Goal: Task Accomplishment & Management: Complete application form

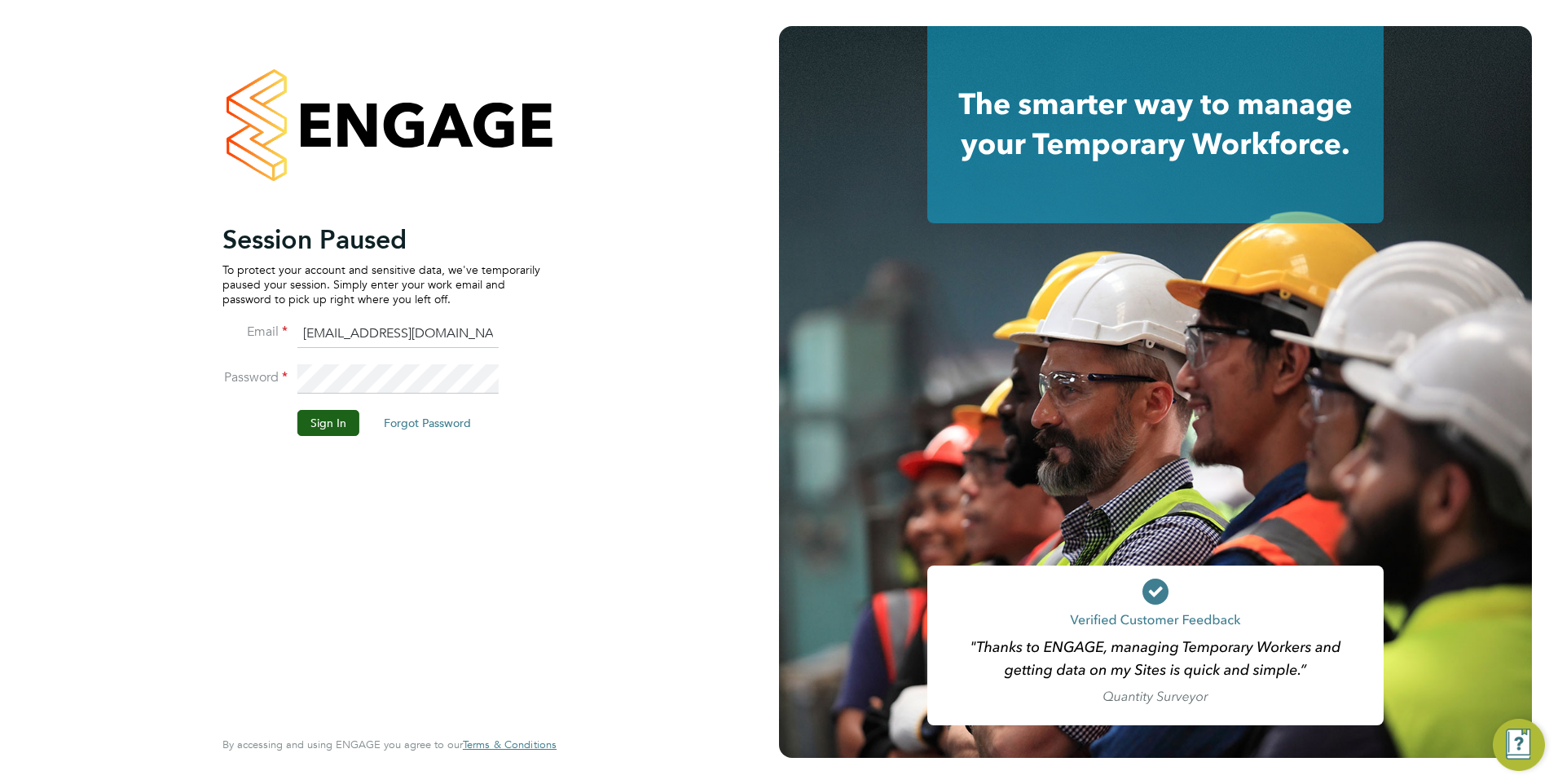
click at [287, 541] on div "Session Paused To protect your account and sensitive data, we've temporarily pa…" at bounding box center [381, 473] width 318 height 501
click at [320, 421] on button "Sign In" at bounding box center [328, 422] width 62 height 26
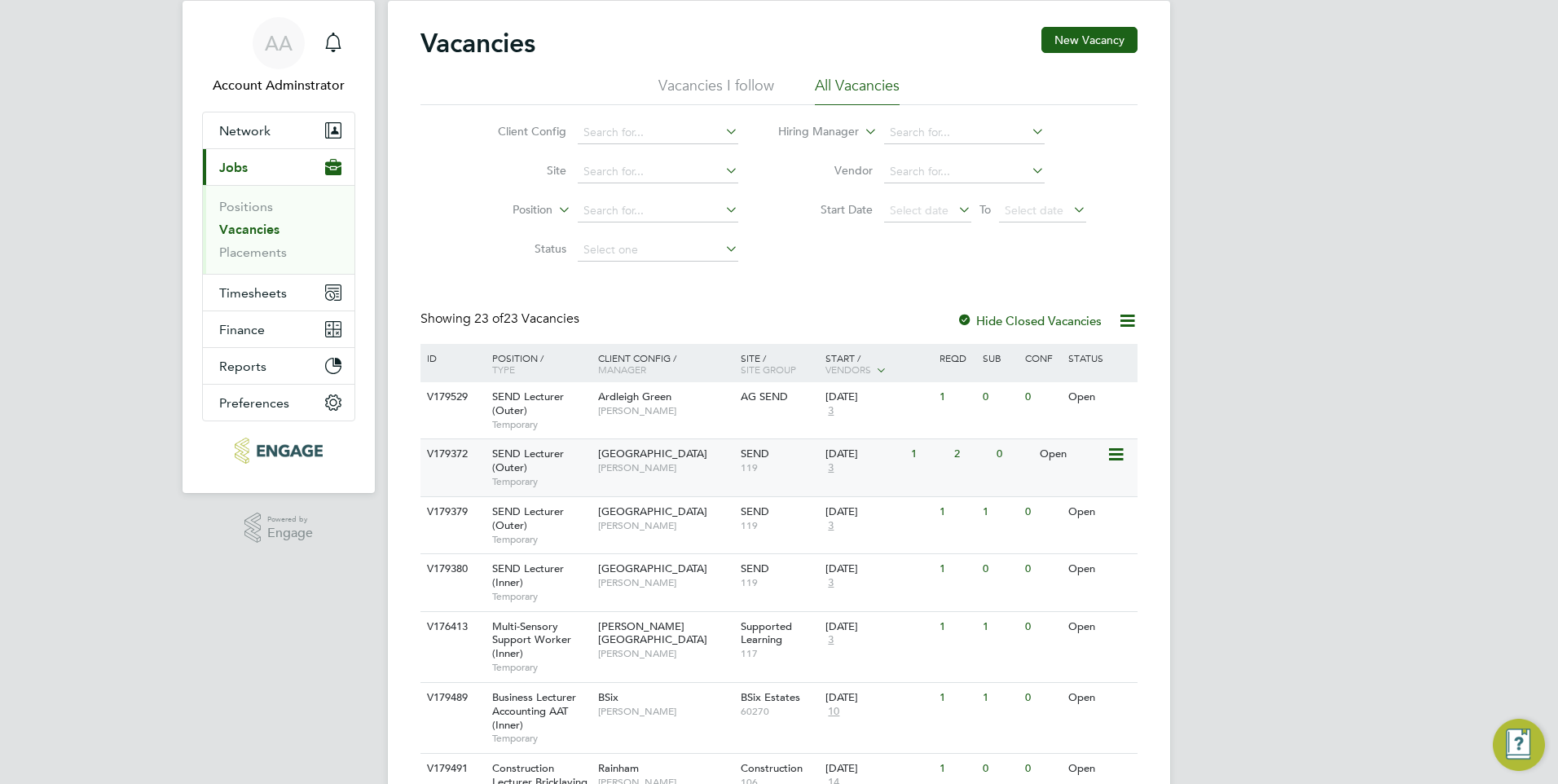
scroll to position [82, 0]
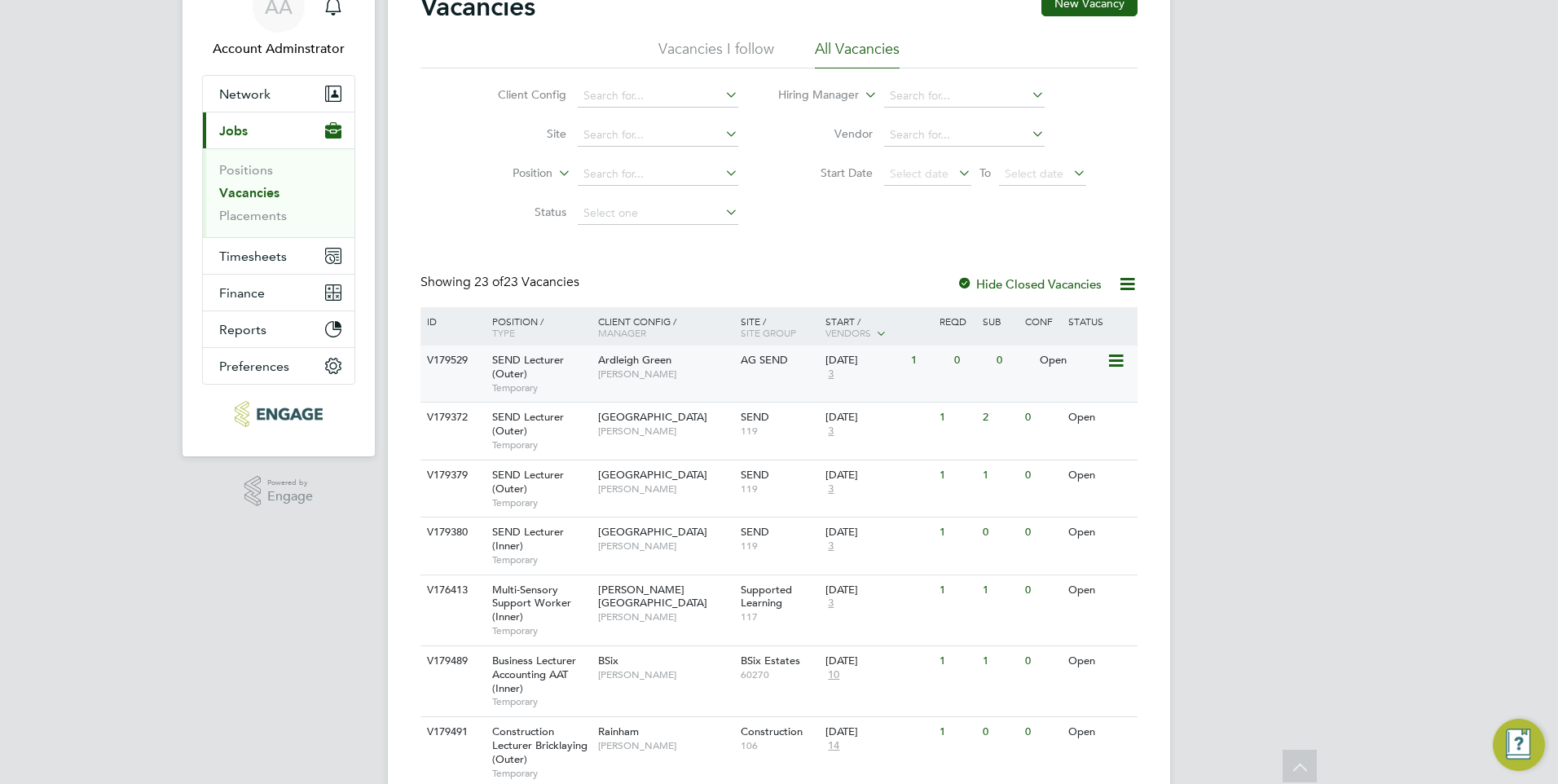
click at [641, 360] on span "Ardleigh Green" at bounding box center [634, 359] width 73 height 14
click at [639, 414] on span "[GEOGRAPHIC_DATA]" at bounding box center [652, 416] width 109 height 14
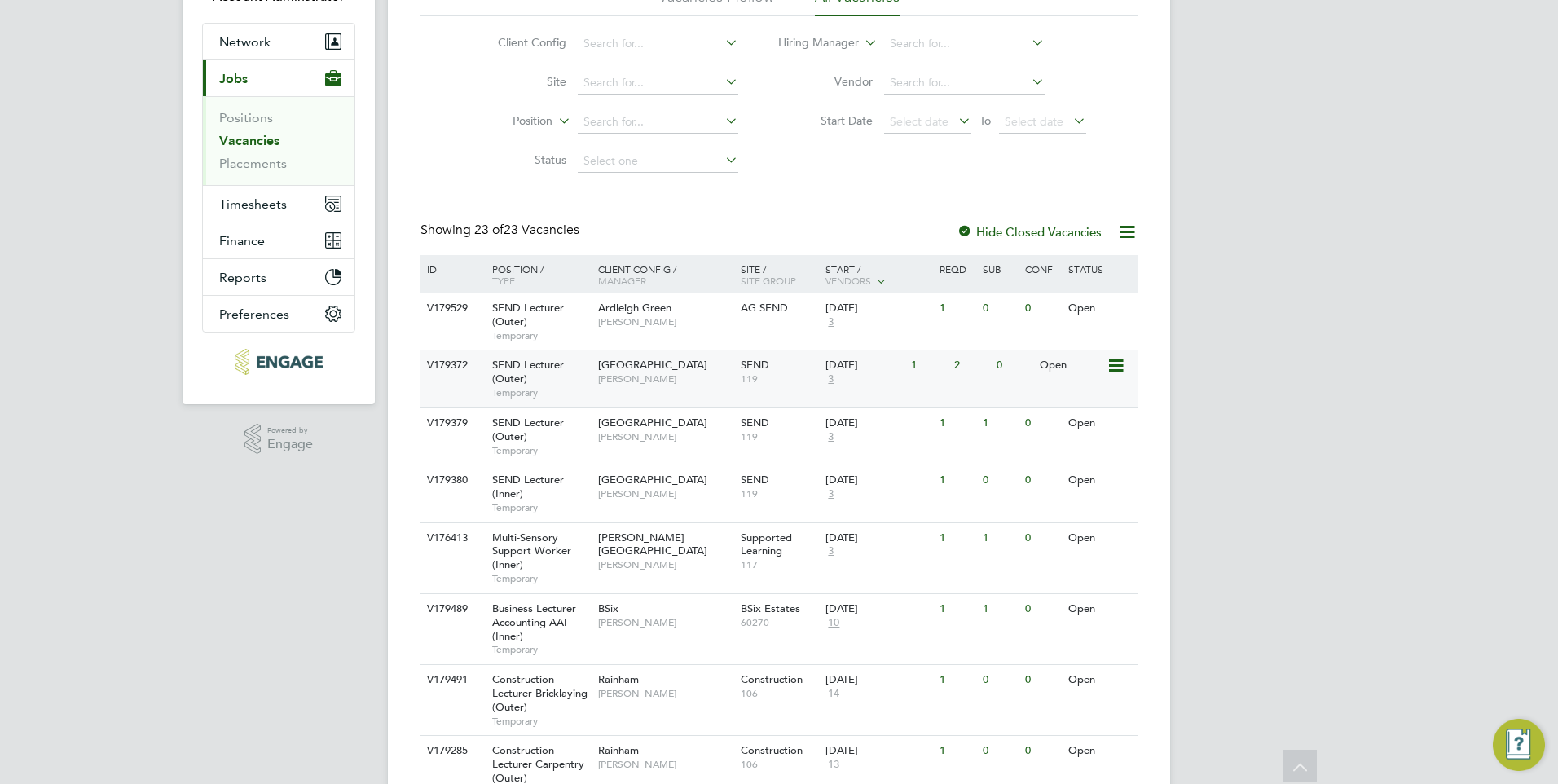
scroll to position [163, 0]
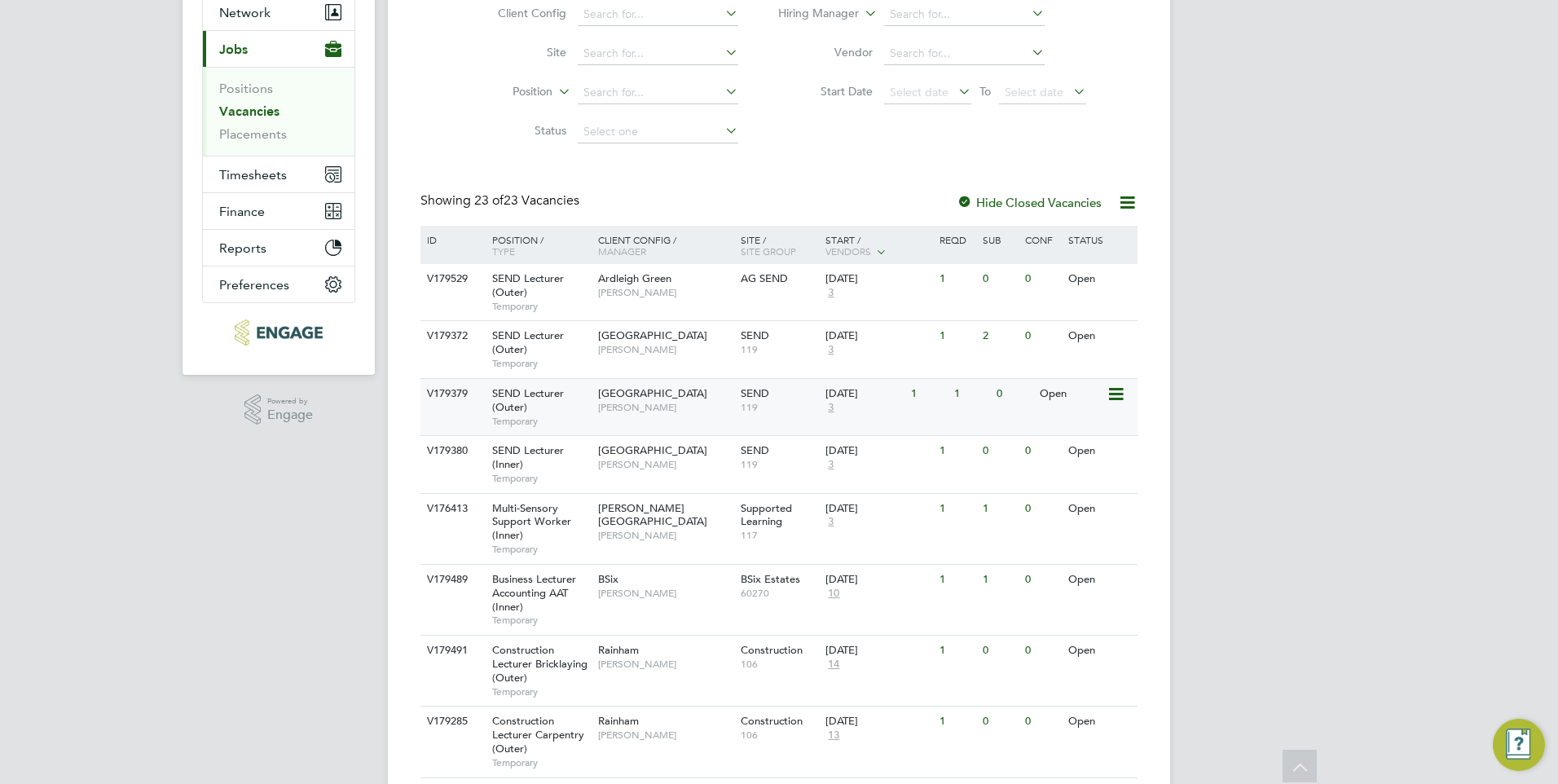
click at [653, 394] on span "Redbridge Campus" at bounding box center [652, 393] width 109 height 14
click at [651, 455] on span "Tower Hamlets Campus" at bounding box center [652, 450] width 109 height 14
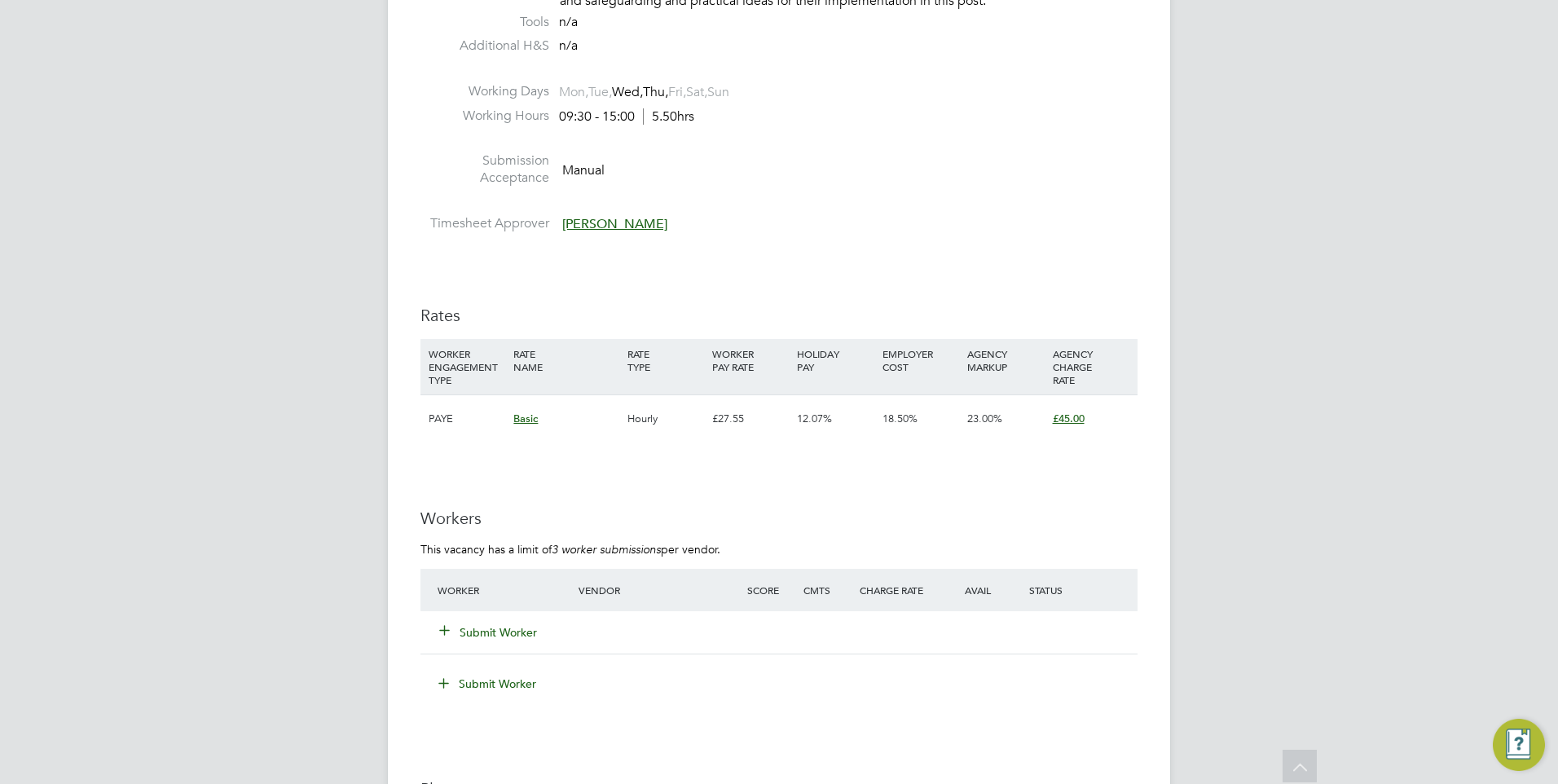
scroll to position [2444, 0]
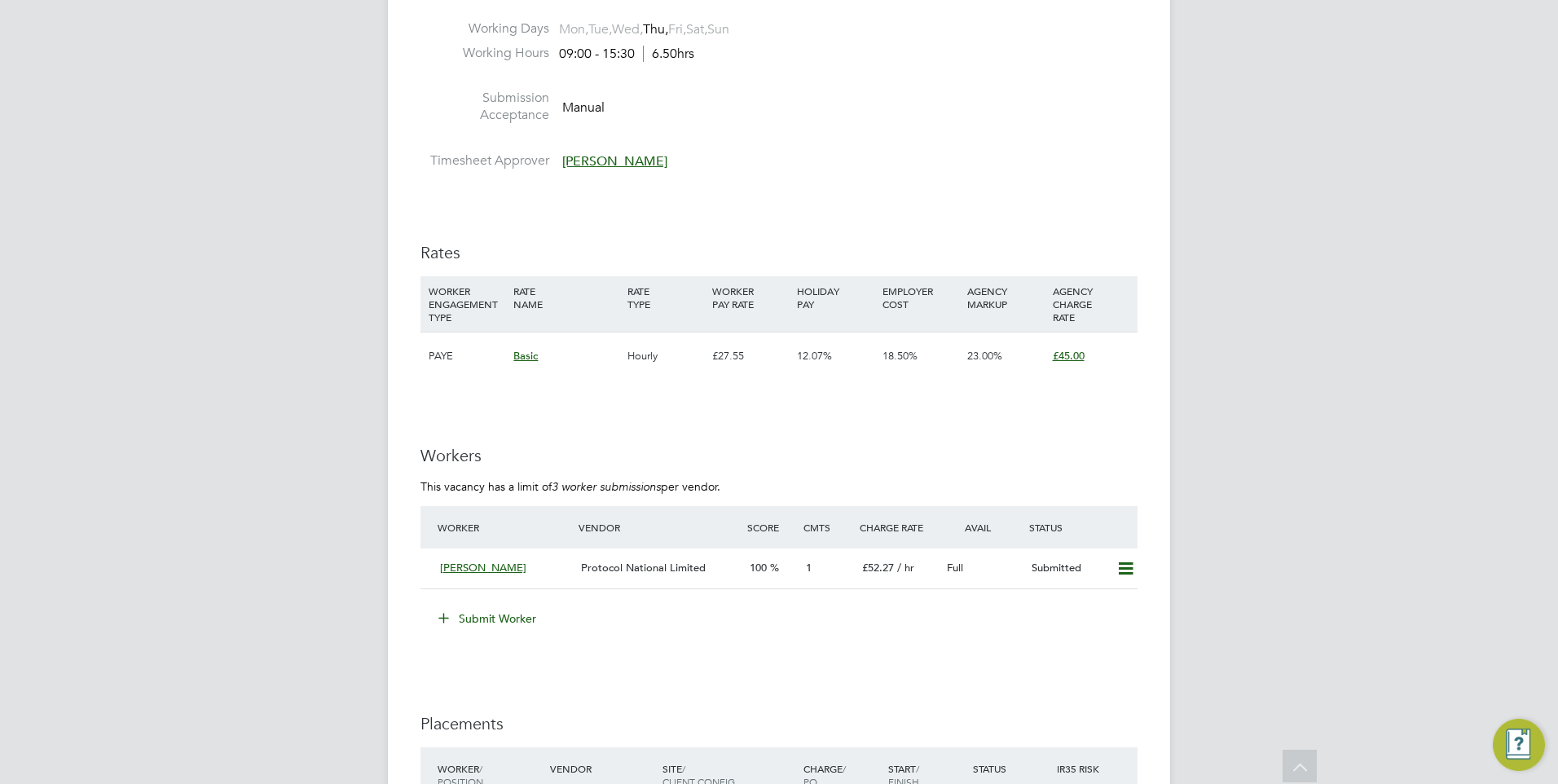
scroll to position [2563, 0]
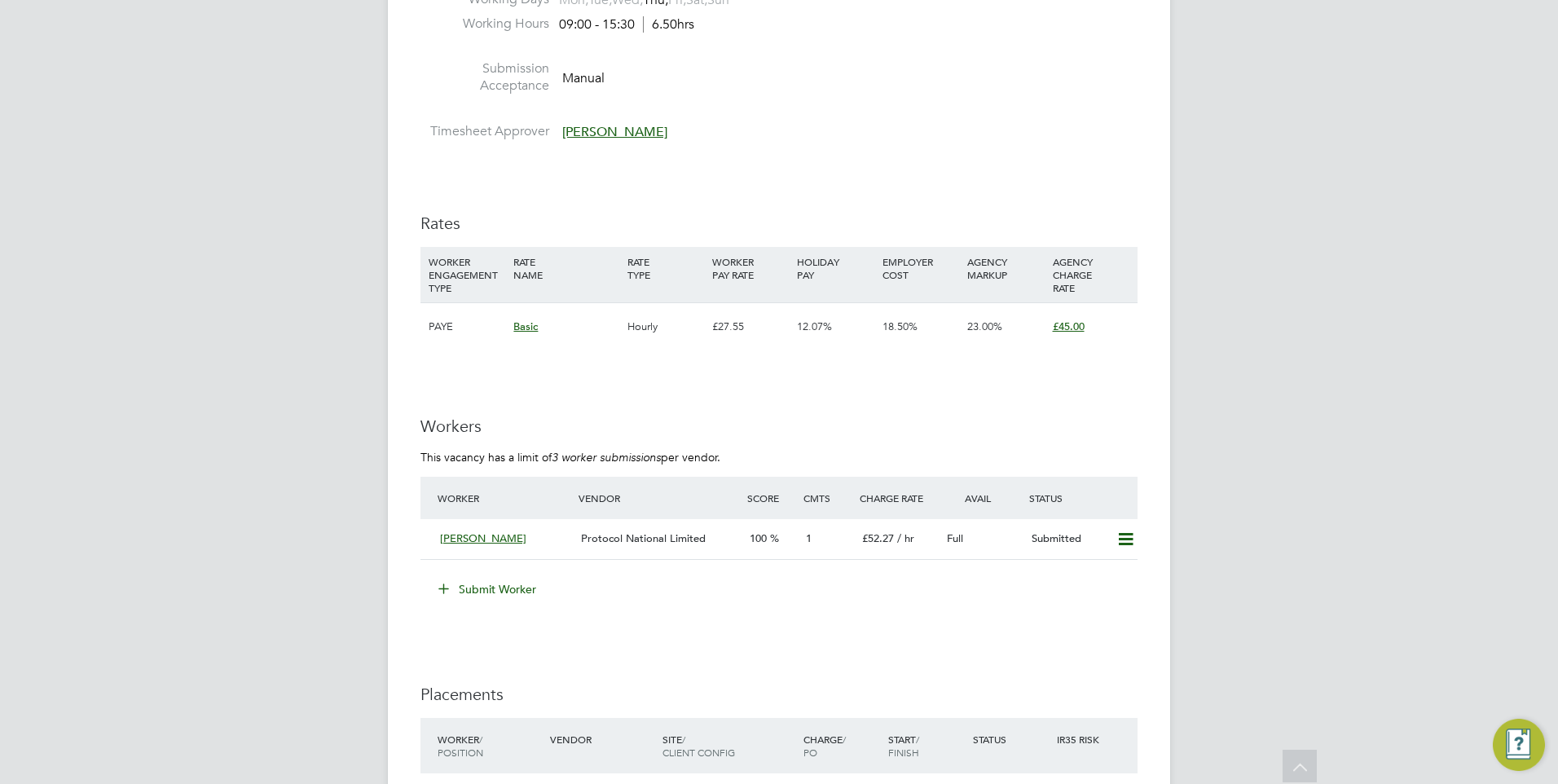
click at [487, 587] on button "Submit Worker" at bounding box center [488, 589] width 123 height 26
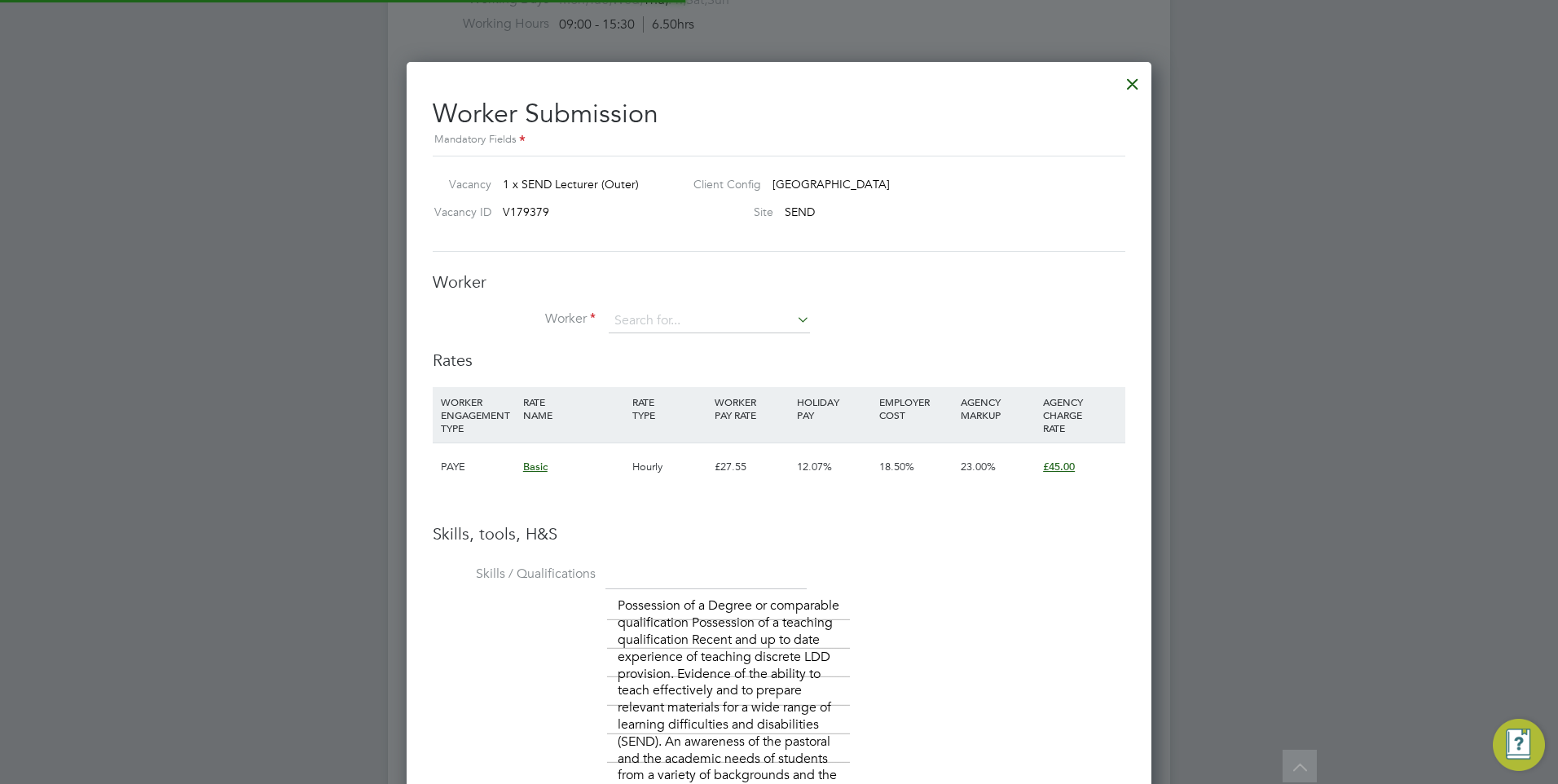
scroll to position [48, 111]
click at [673, 312] on input at bounding box center [709, 321] width 201 height 25
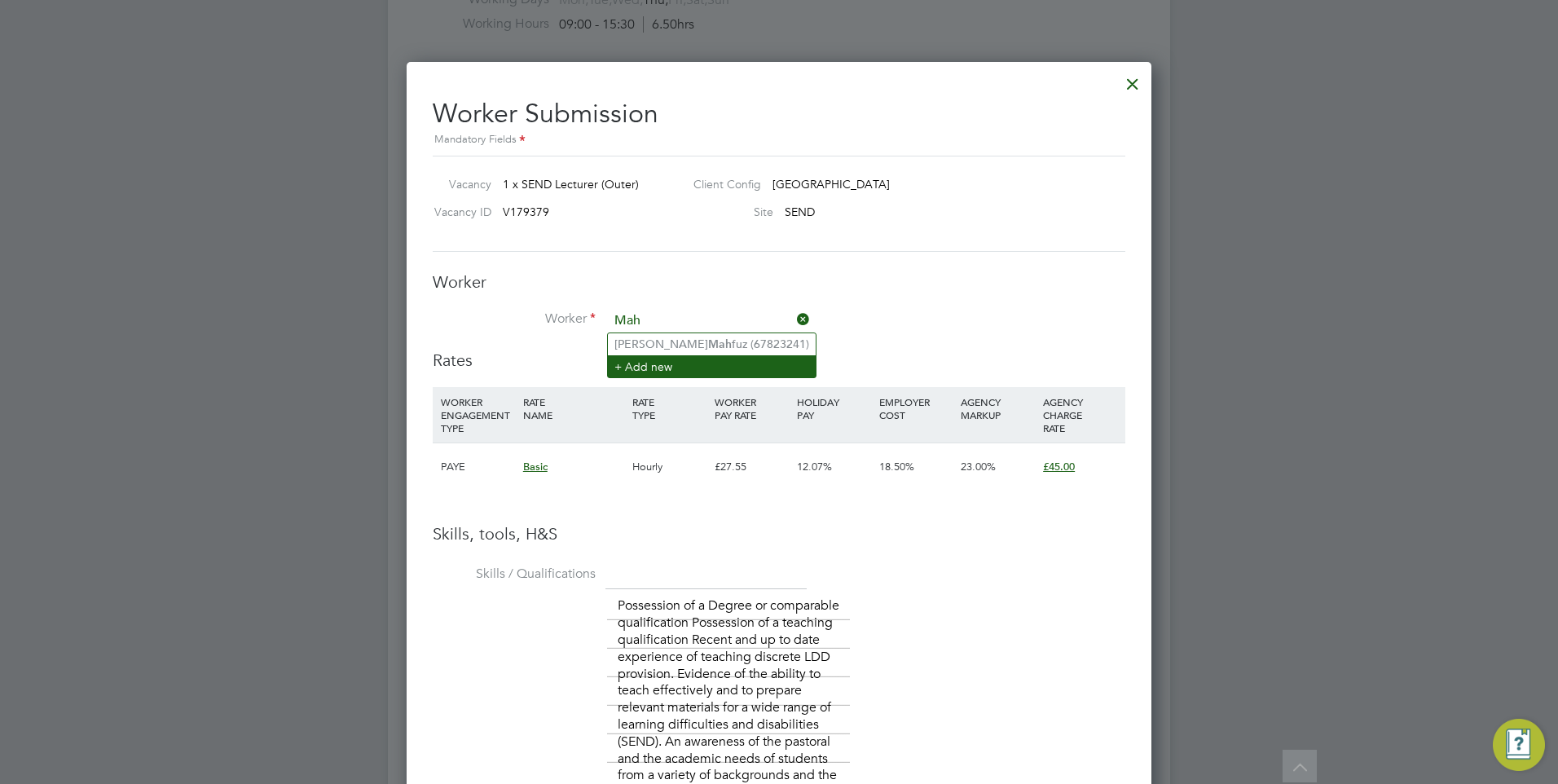
type input "Mah"
click at [696, 363] on li "+ Add new" at bounding box center [712, 366] width 208 height 22
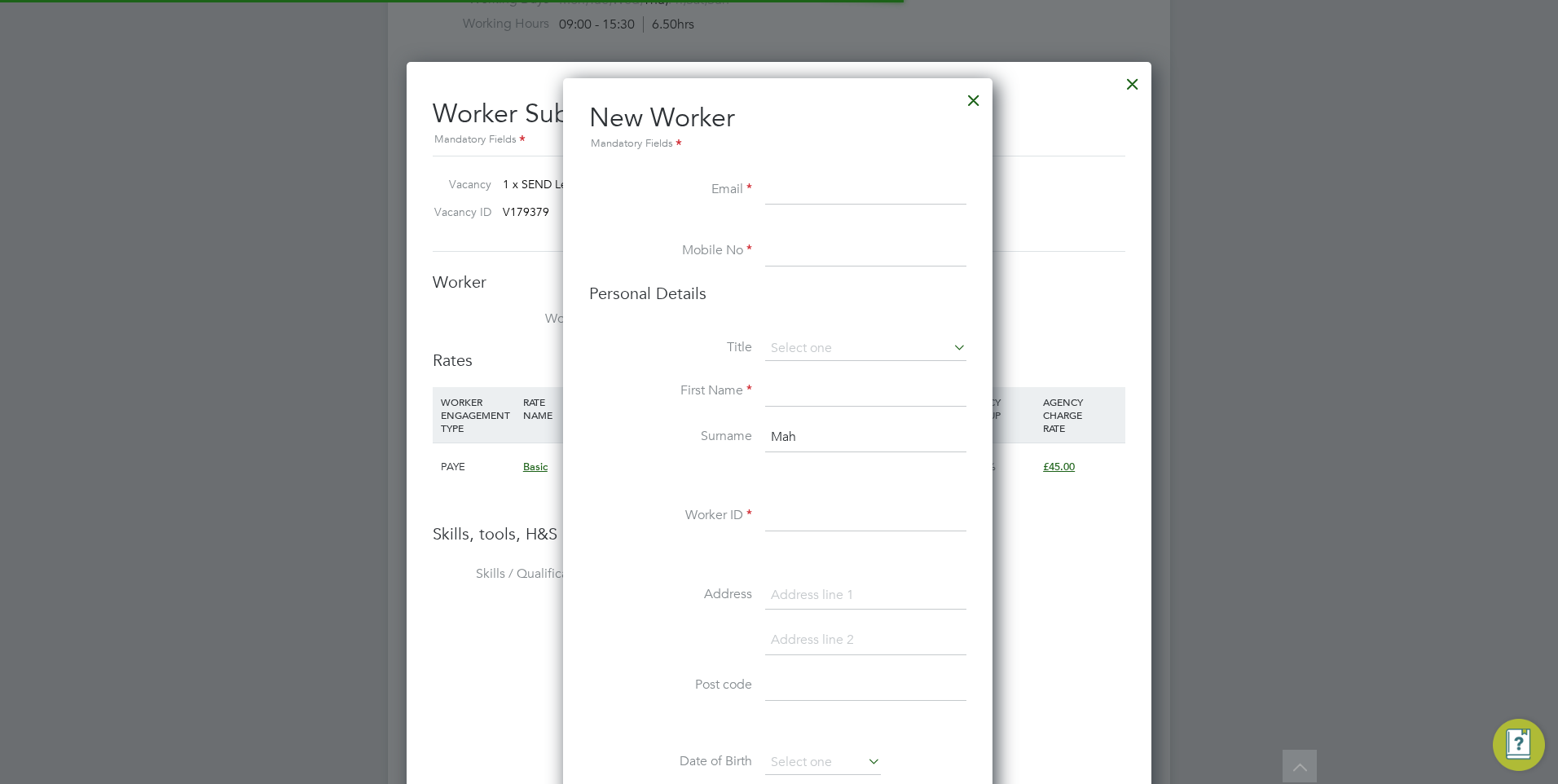
scroll to position [1378, 432]
click at [848, 203] on input at bounding box center [866, 191] width 201 height 29
paste input "jannat.ali2010@gmail.com"
type input "jannat.ali2010@gmail.com"
click at [801, 255] on input at bounding box center [866, 251] width 201 height 29
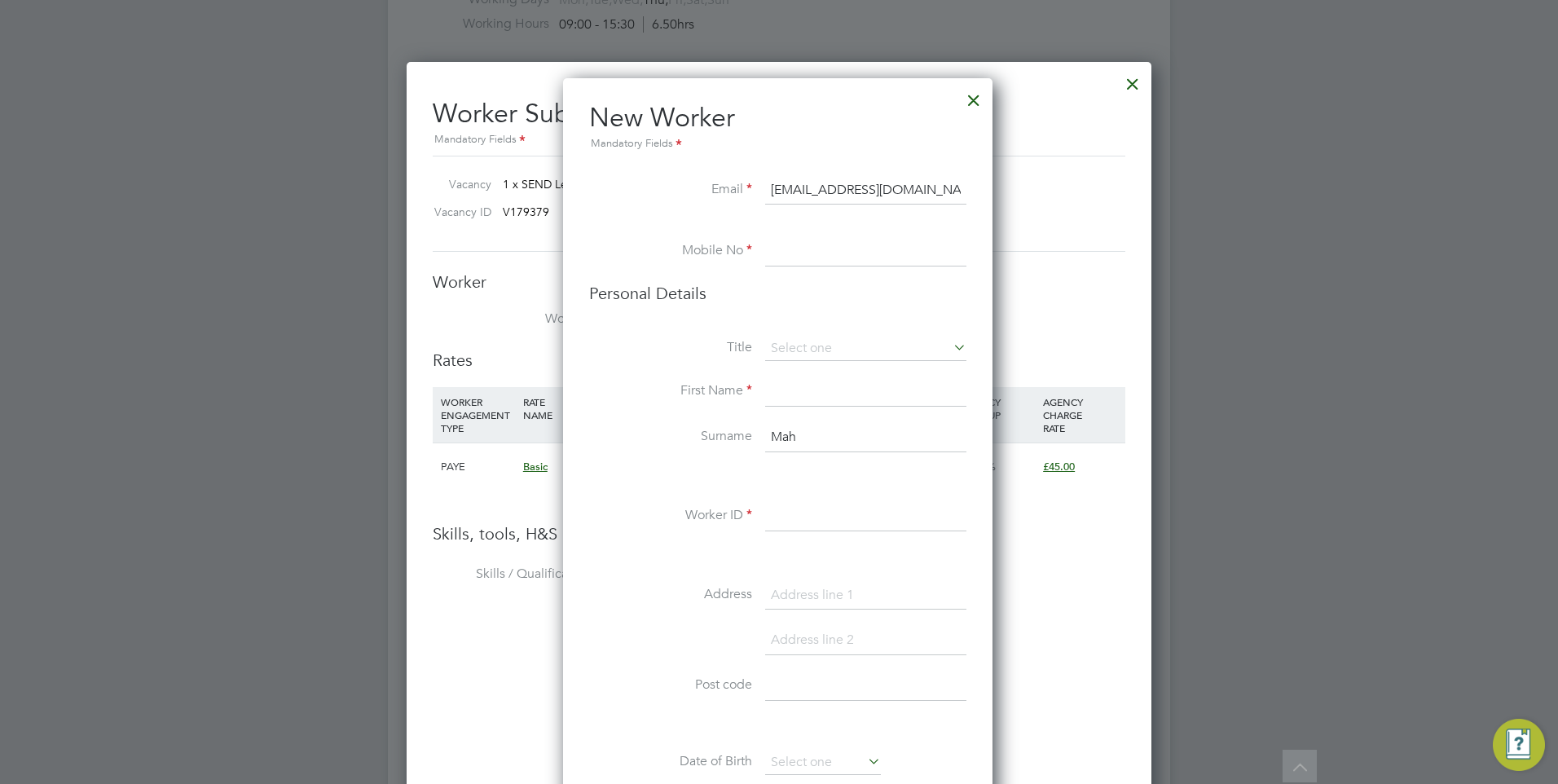
paste input "tel:07581461392"
click at [788, 250] on input "tel:07581461392" at bounding box center [866, 251] width 201 height 29
type input "07581461392"
click at [797, 398] on input at bounding box center [866, 392] width 201 height 29
type input "Mahfuza"
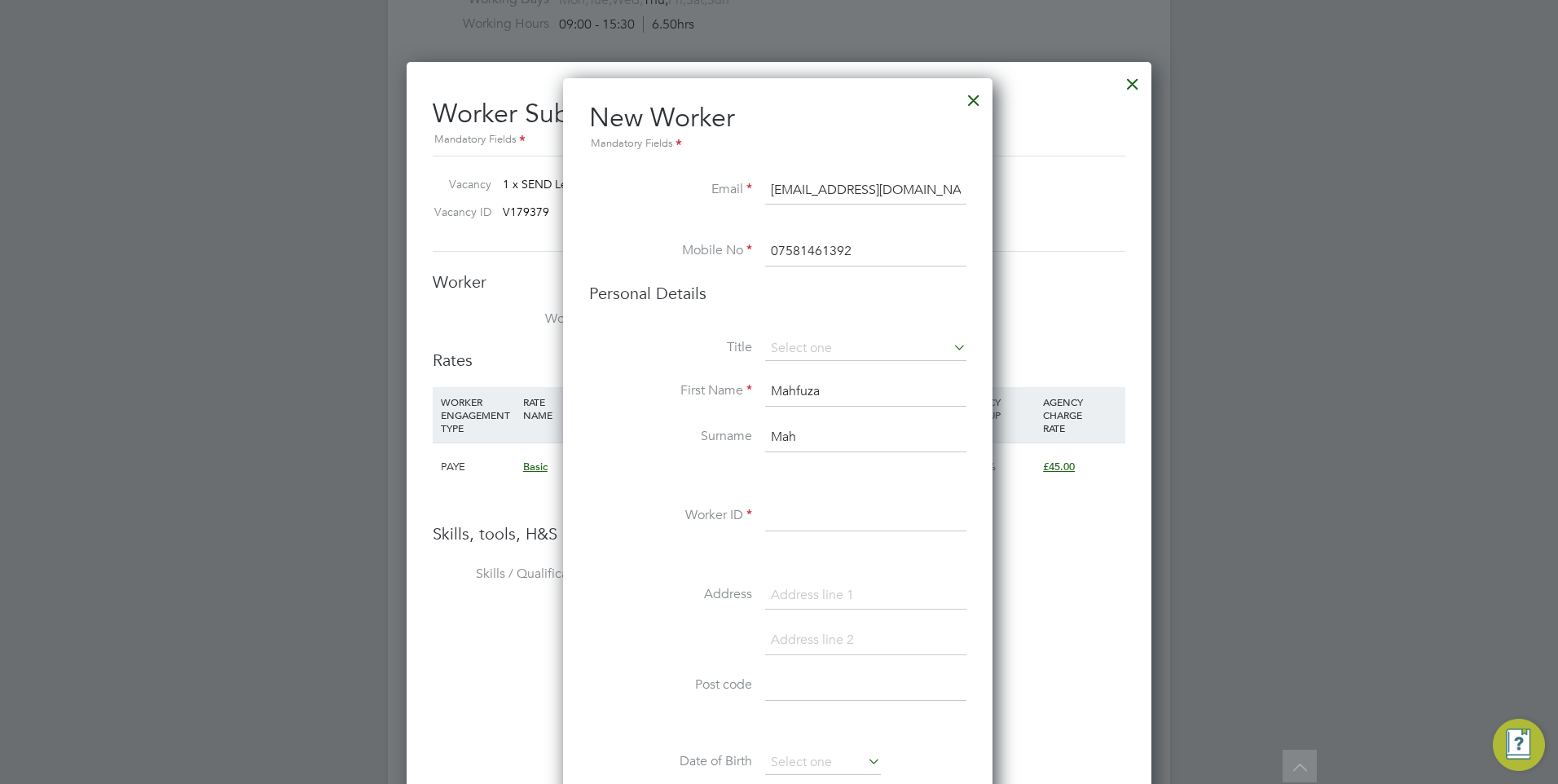
click at [799, 431] on input "Mah" at bounding box center [866, 438] width 201 height 29
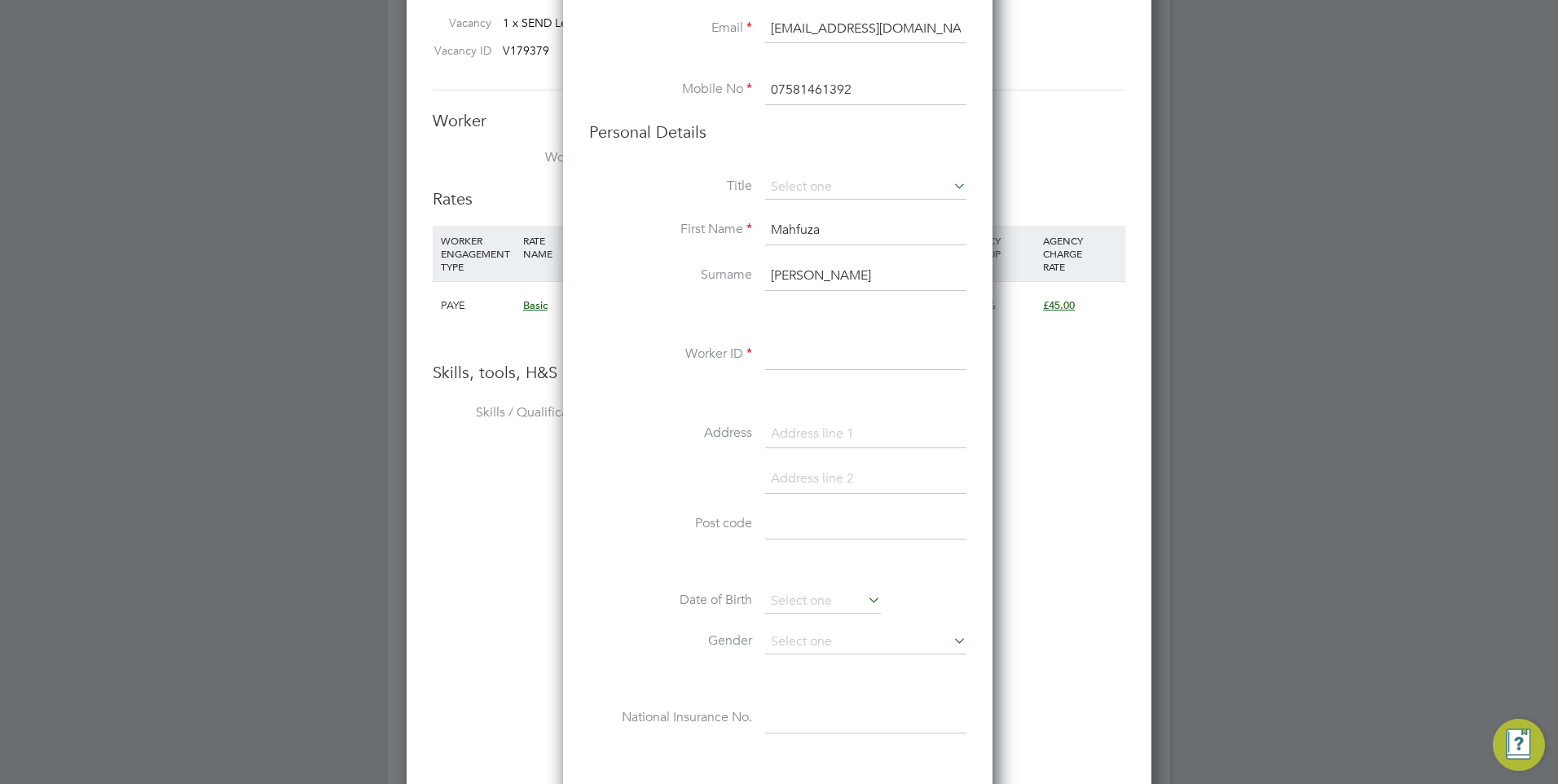
scroll to position [2726, 0]
type input "Bushra"
click at [823, 355] on input at bounding box center [866, 353] width 201 height 29
paste input "52565716"
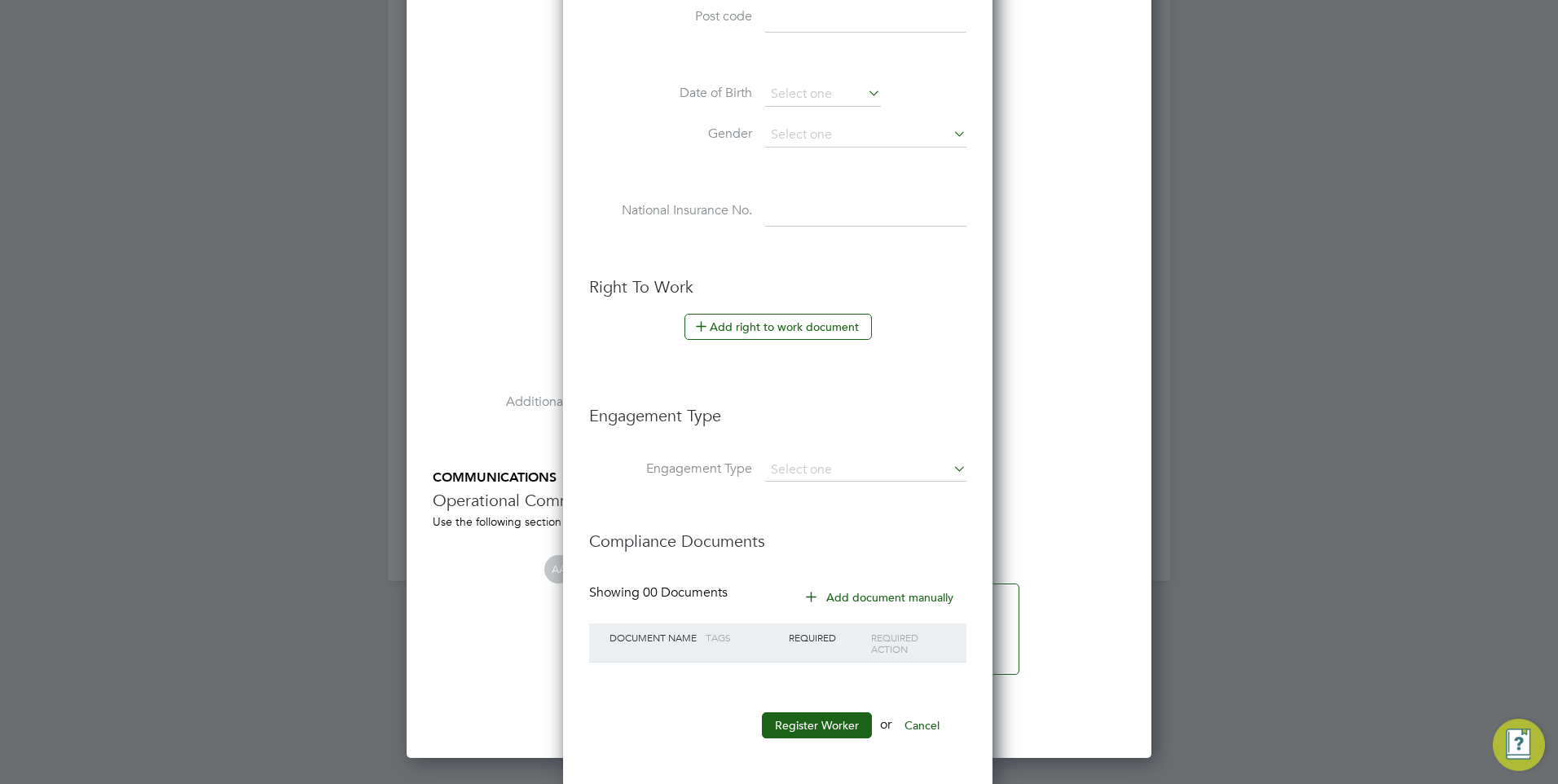
scroll to position [3234, 0]
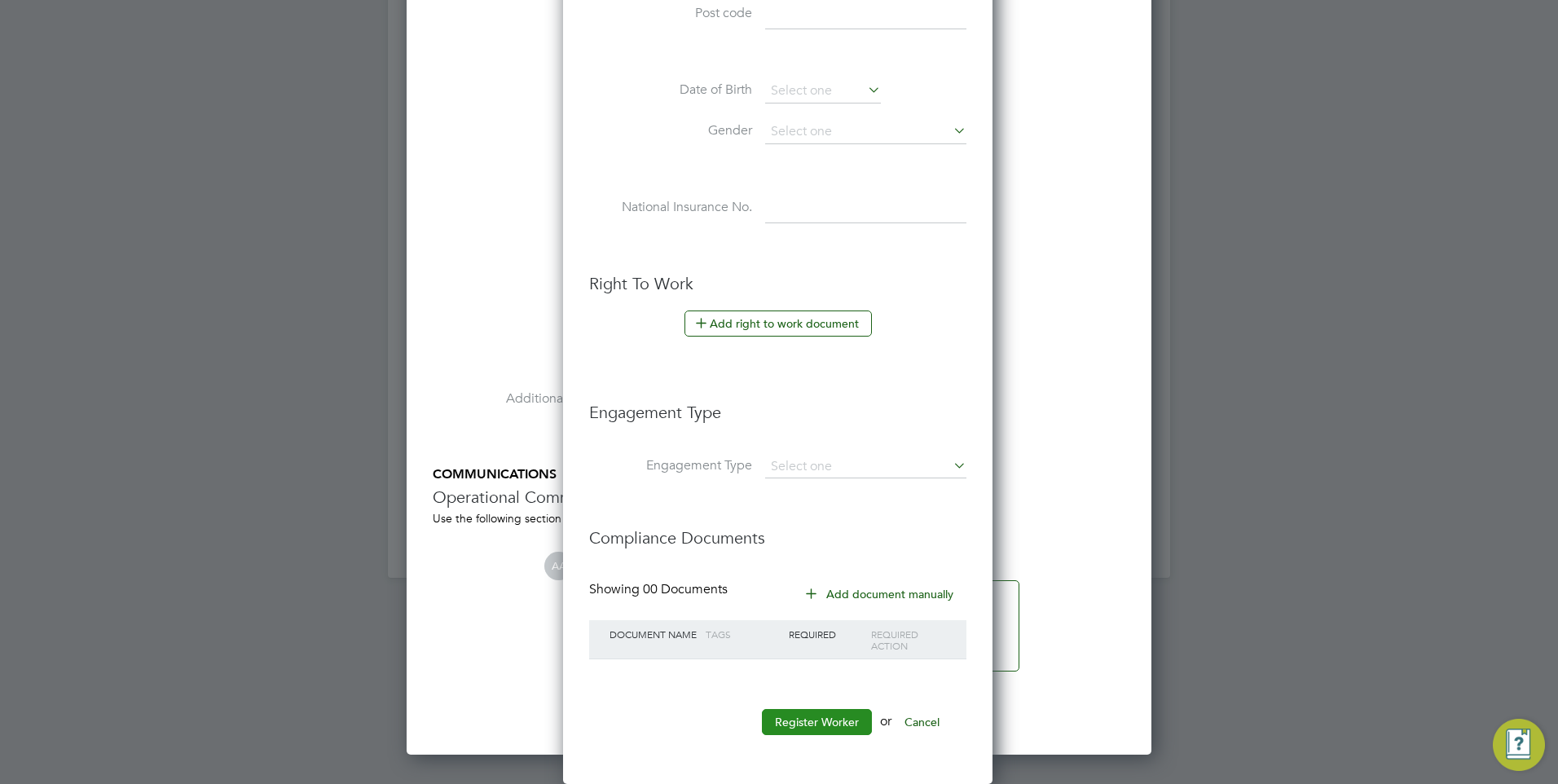
type input "52565716"
click at [829, 729] on button "Register Worker" at bounding box center [816, 722] width 110 height 26
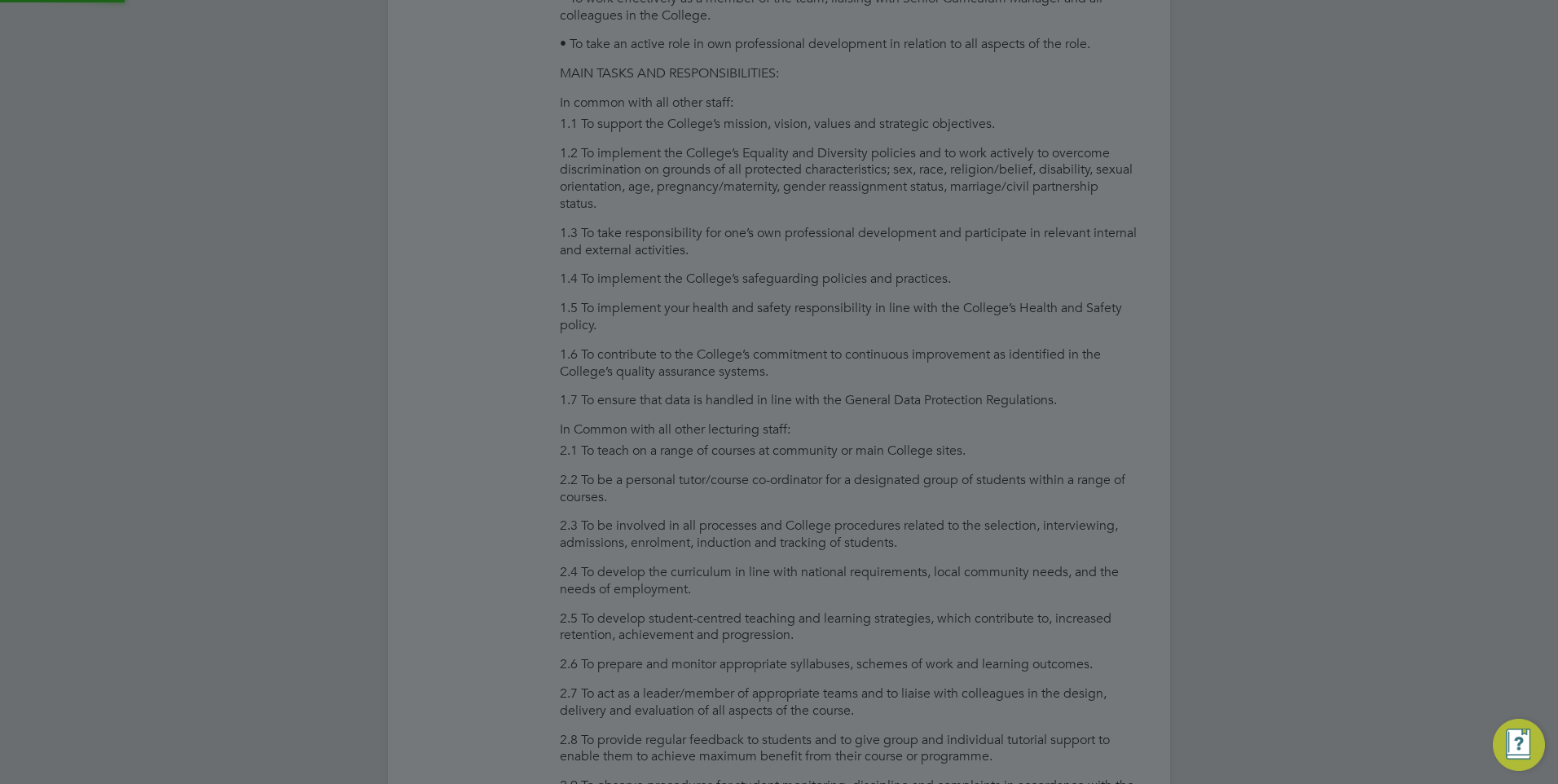
scroll to position [1378, 456]
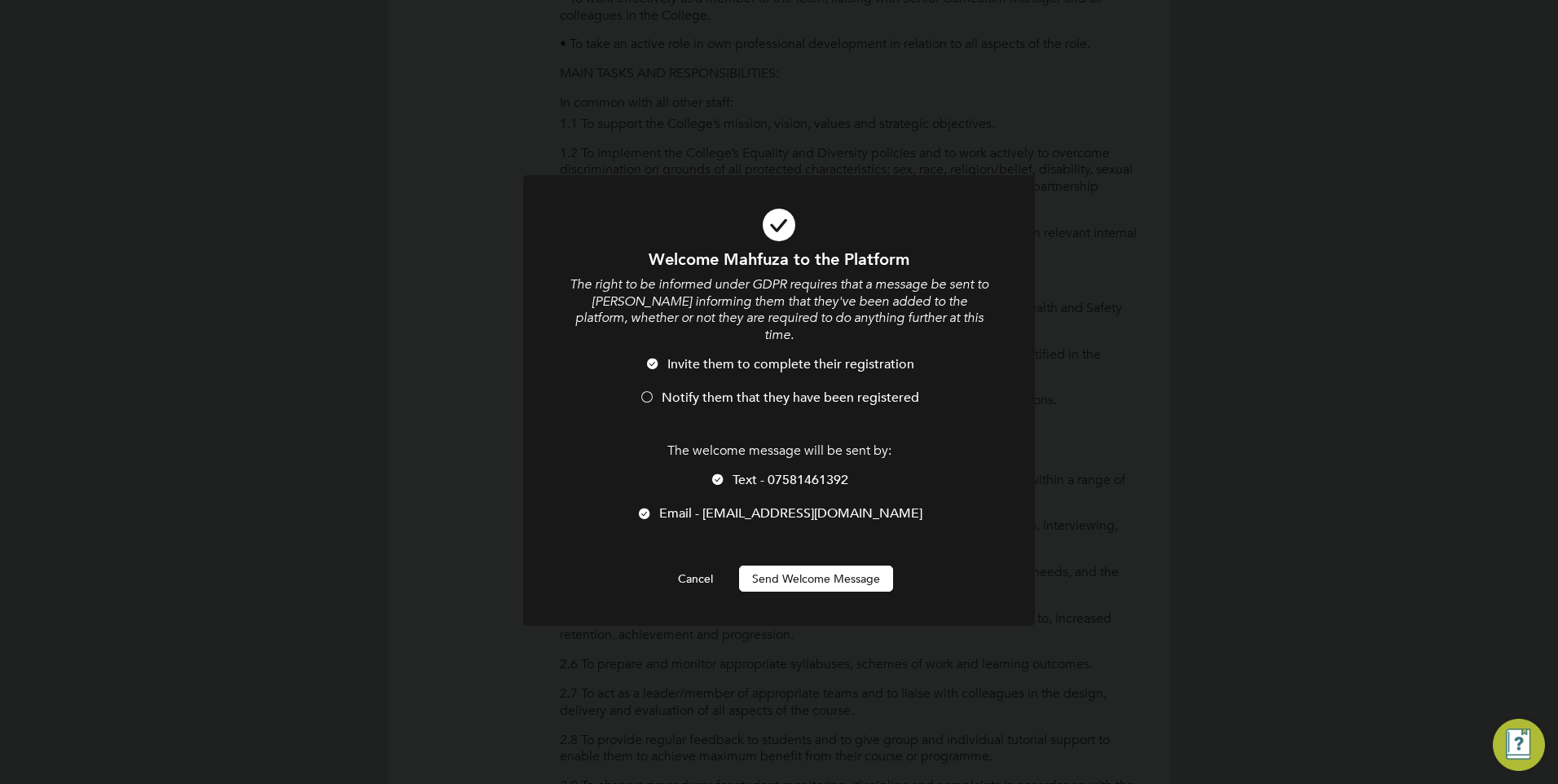
click at [705, 389] on span "Notify them that they have been registered" at bounding box center [790, 397] width 257 height 16
click at [741, 472] on span "Text - 07581461392" at bounding box center [790, 479] width 116 height 16
click at [794, 565] on button "Send Welcome Message" at bounding box center [816, 578] width 154 height 26
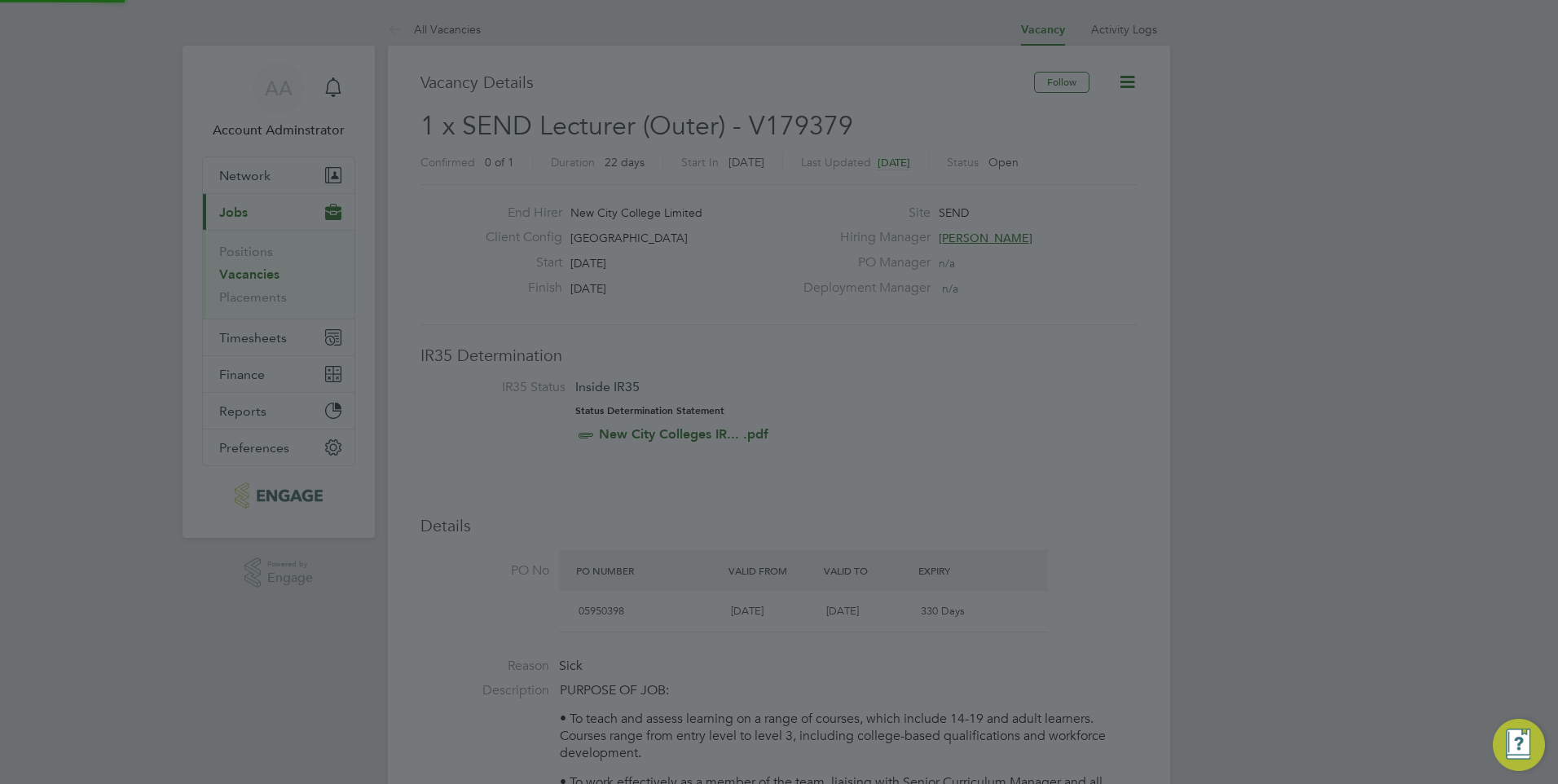
scroll to position [784, 0]
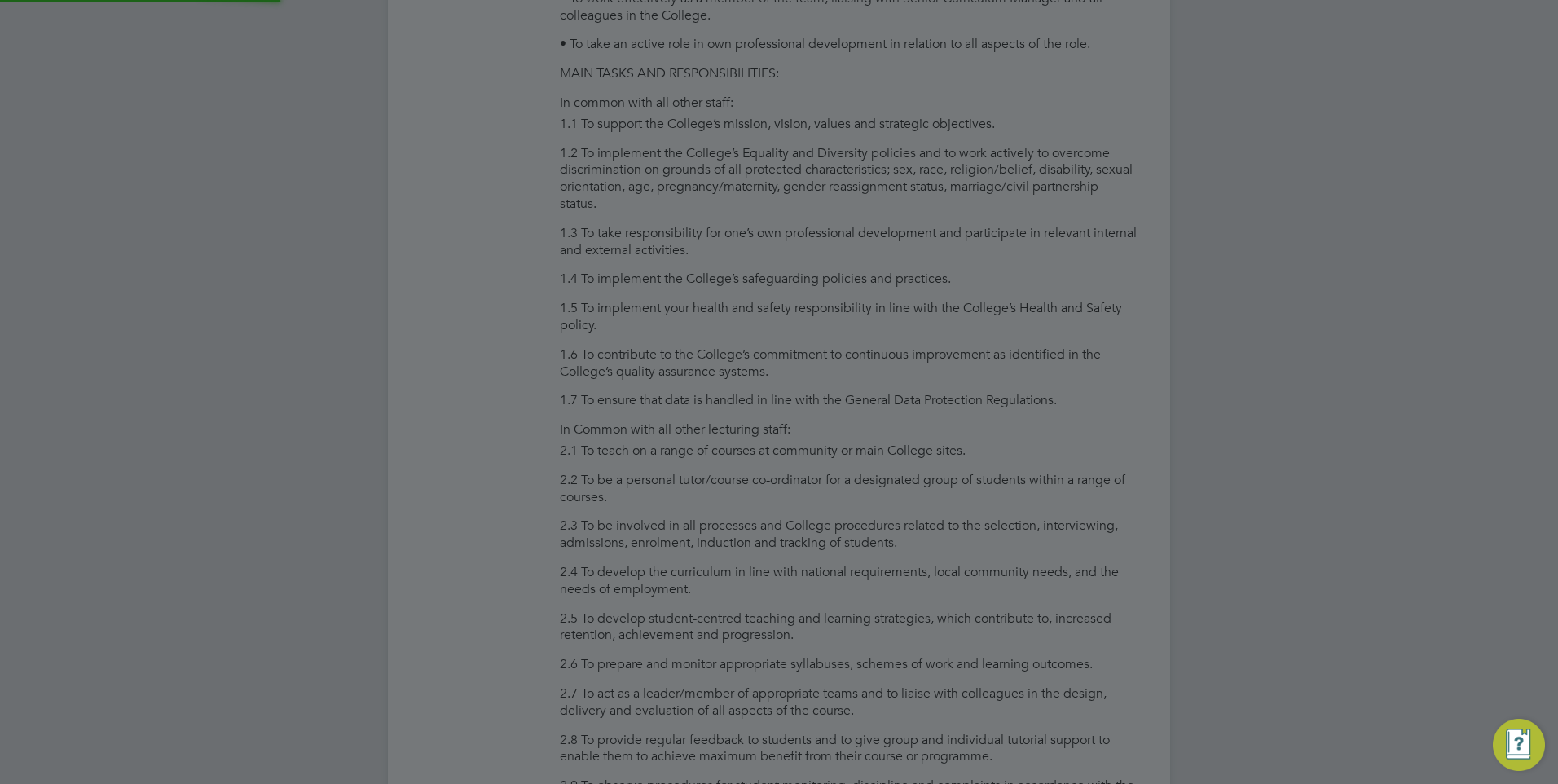
type input "Mahfuza Bushra (52565716)"
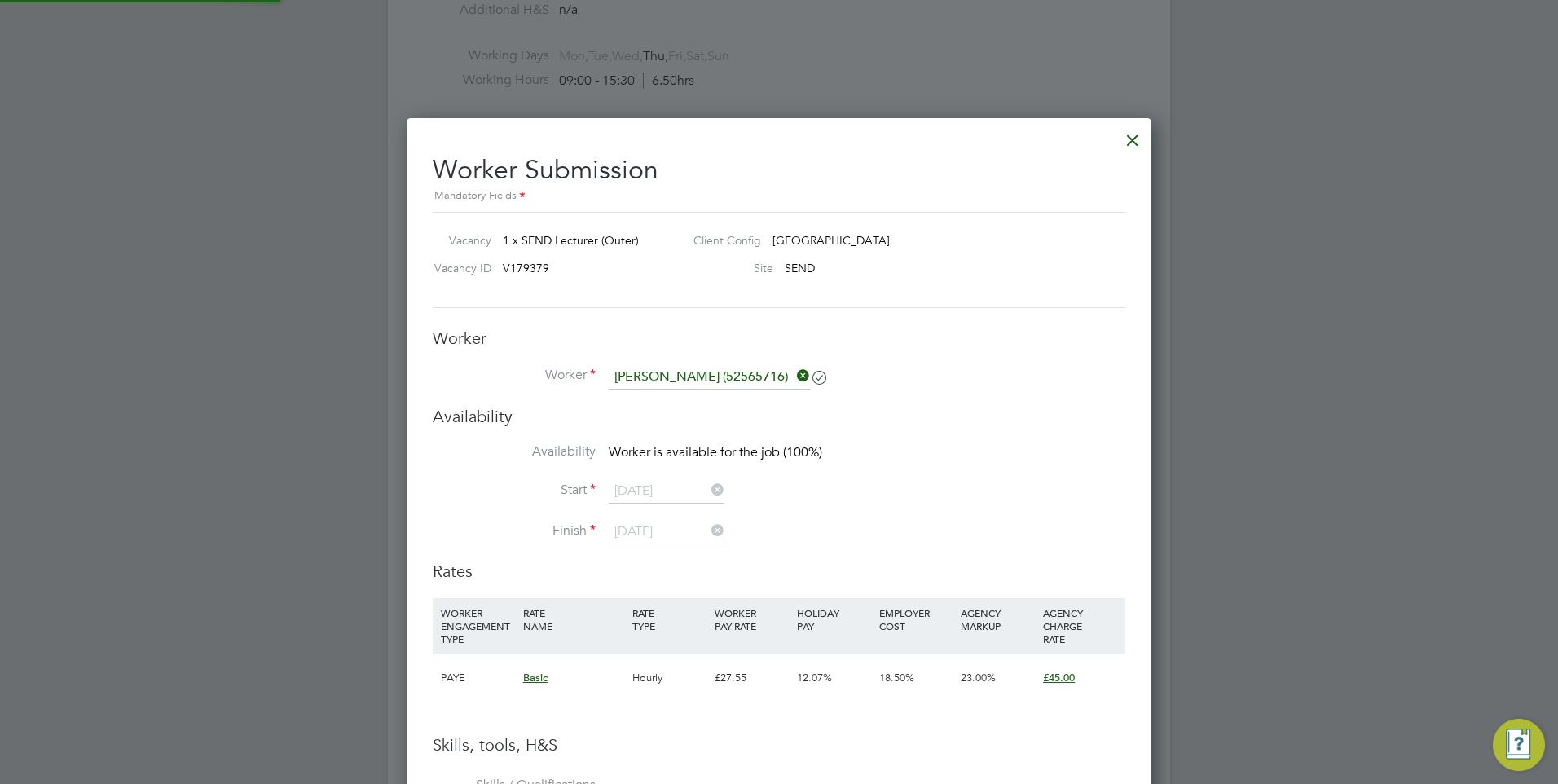
scroll to position [2563, 0]
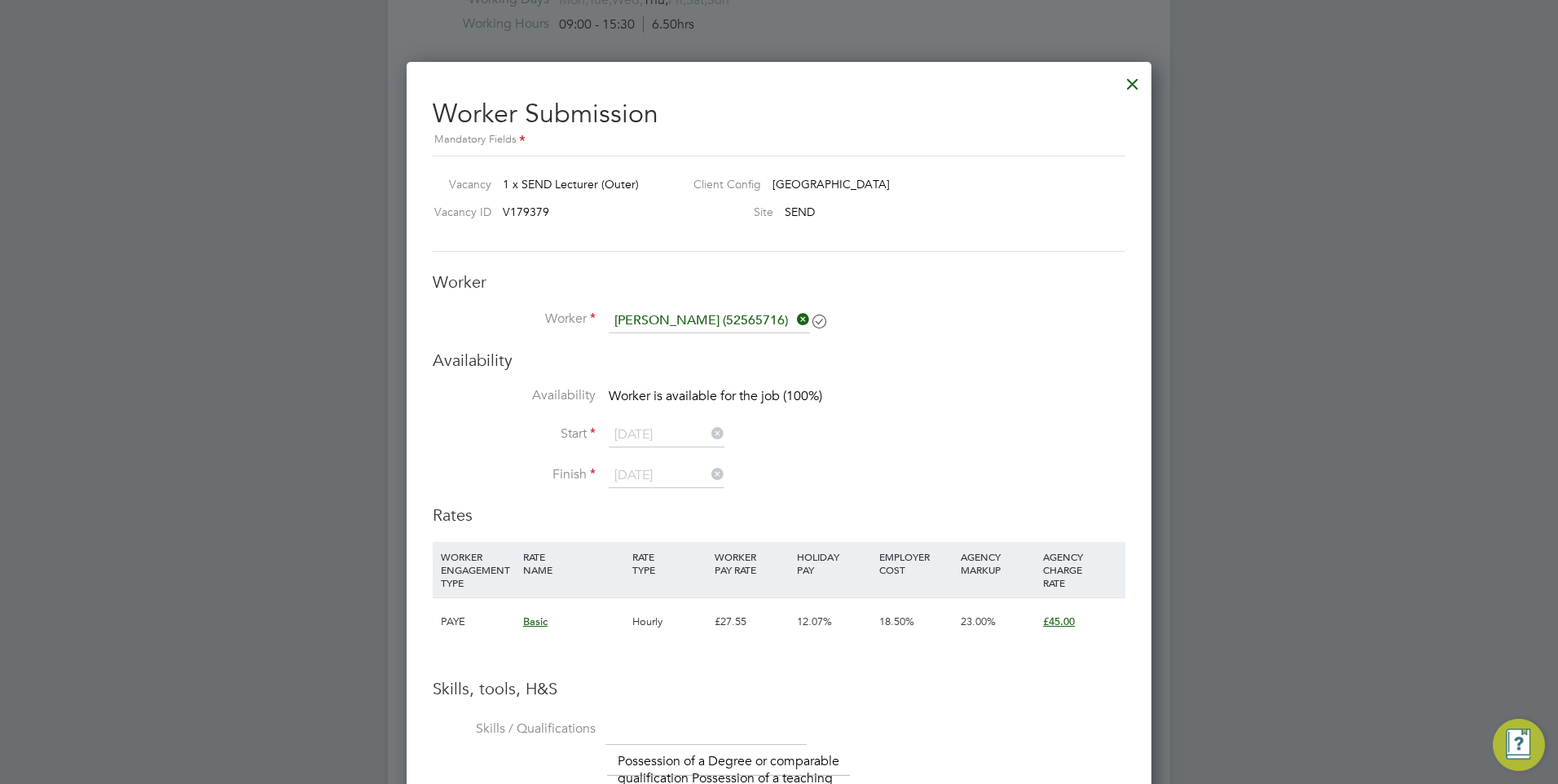
click at [1130, 91] on div at bounding box center [1132, 80] width 29 height 29
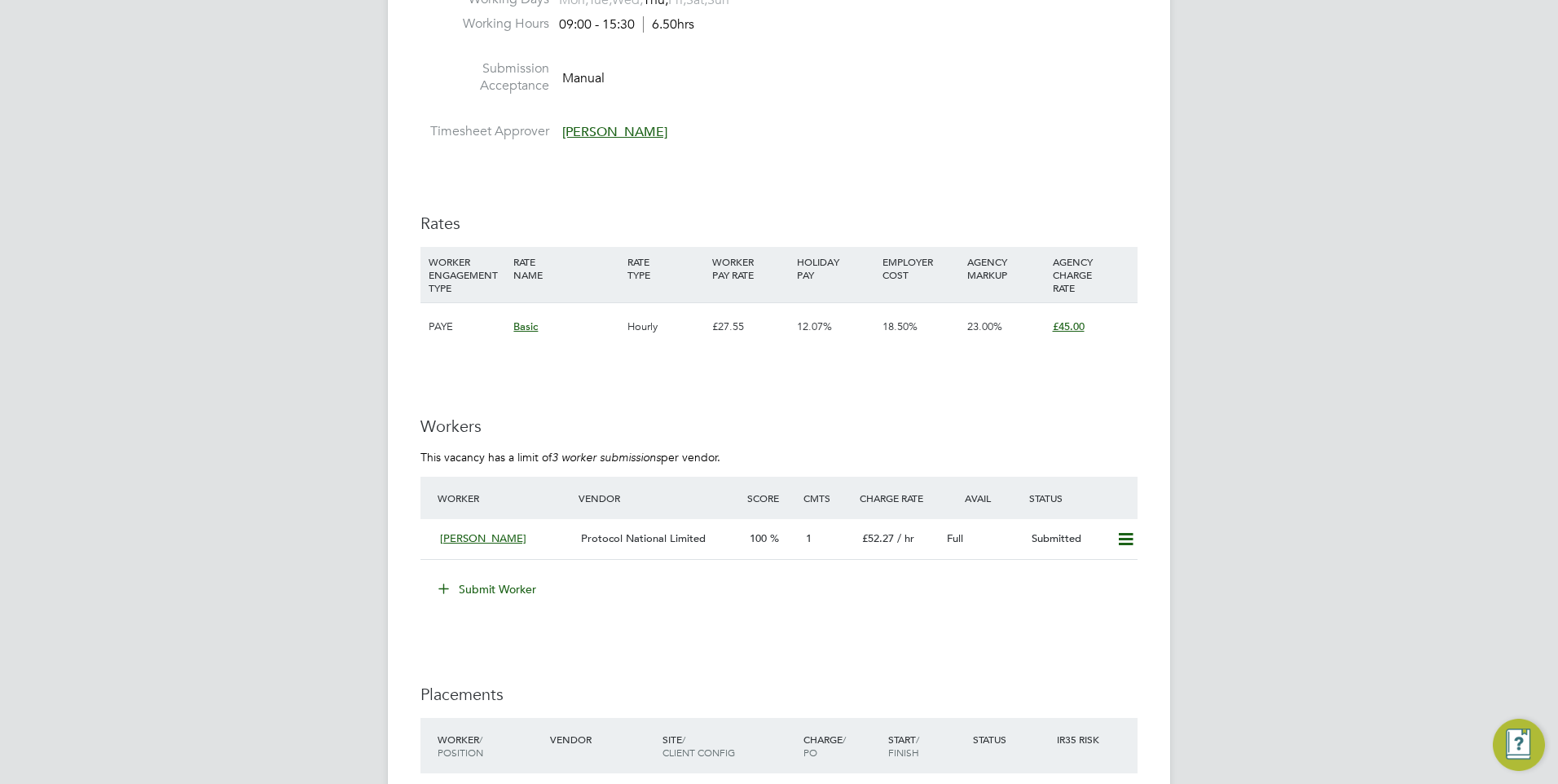
click at [518, 594] on button "Submit Worker" at bounding box center [488, 589] width 123 height 26
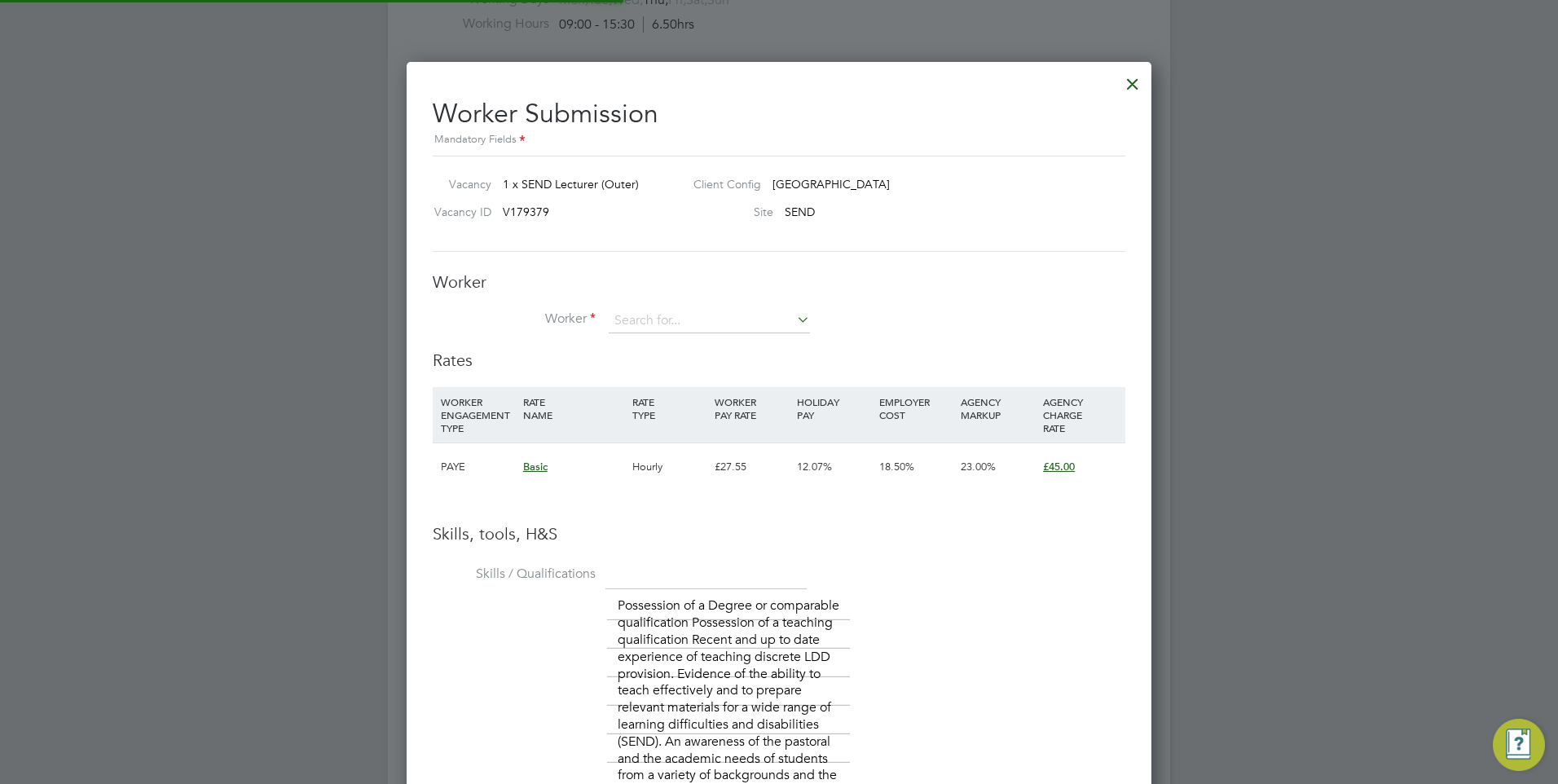
scroll to position [1382, 746]
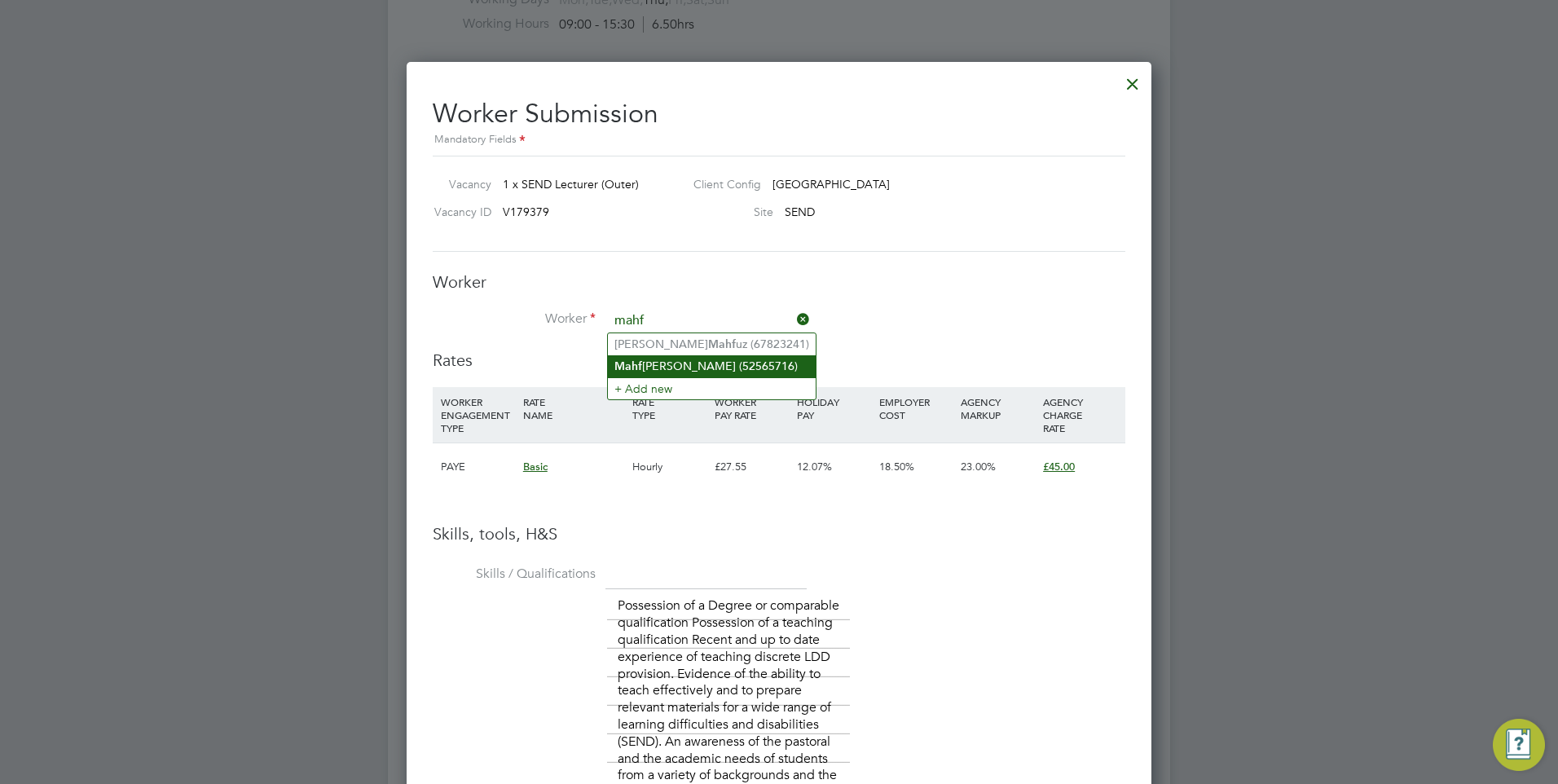
click at [680, 369] on li "Mahf uza Bushra (52565716)" at bounding box center [712, 366] width 208 height 22
type input "Mahfuza Bushra (52565716)"
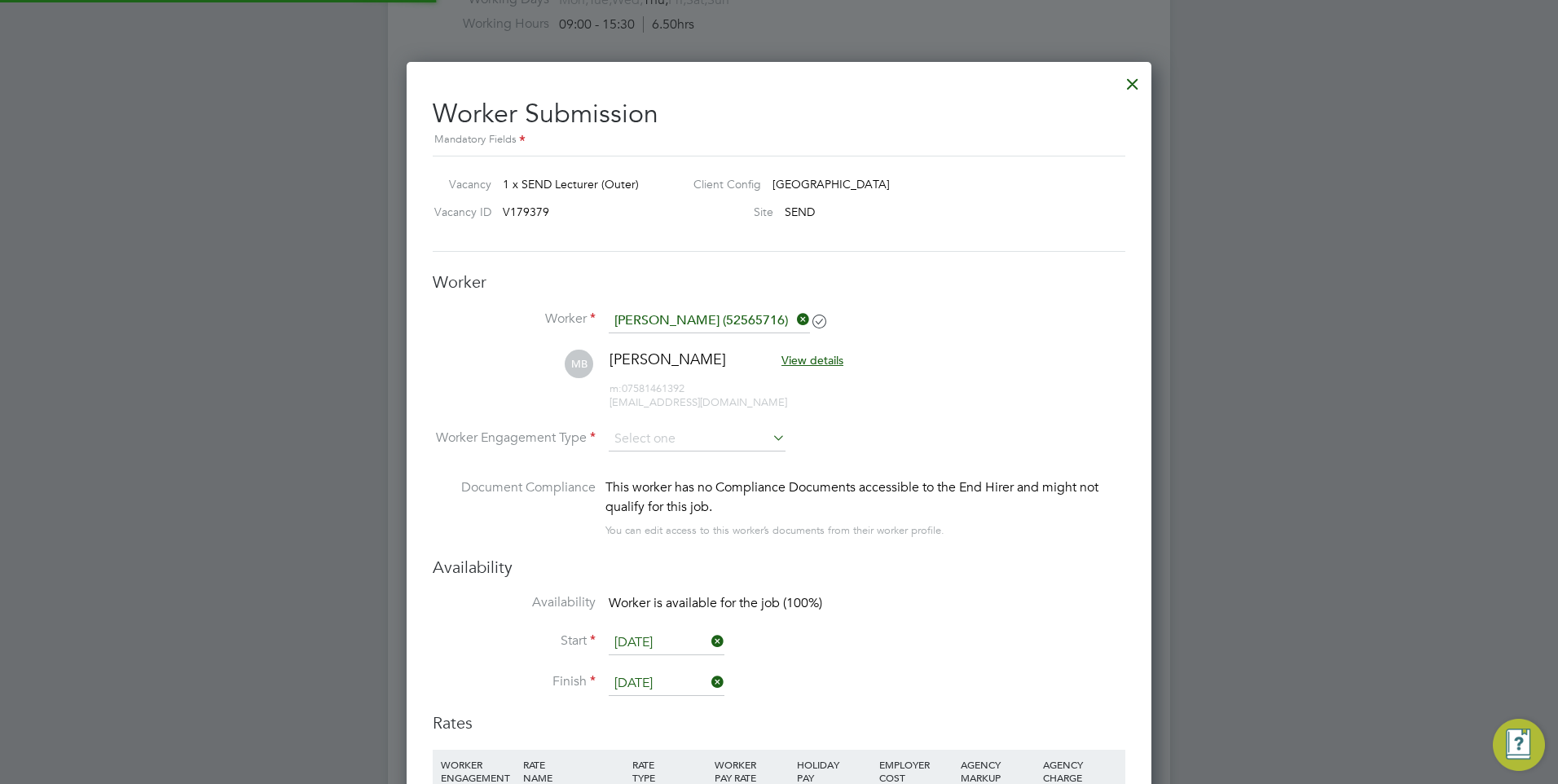
scroll to position [1743, 746]
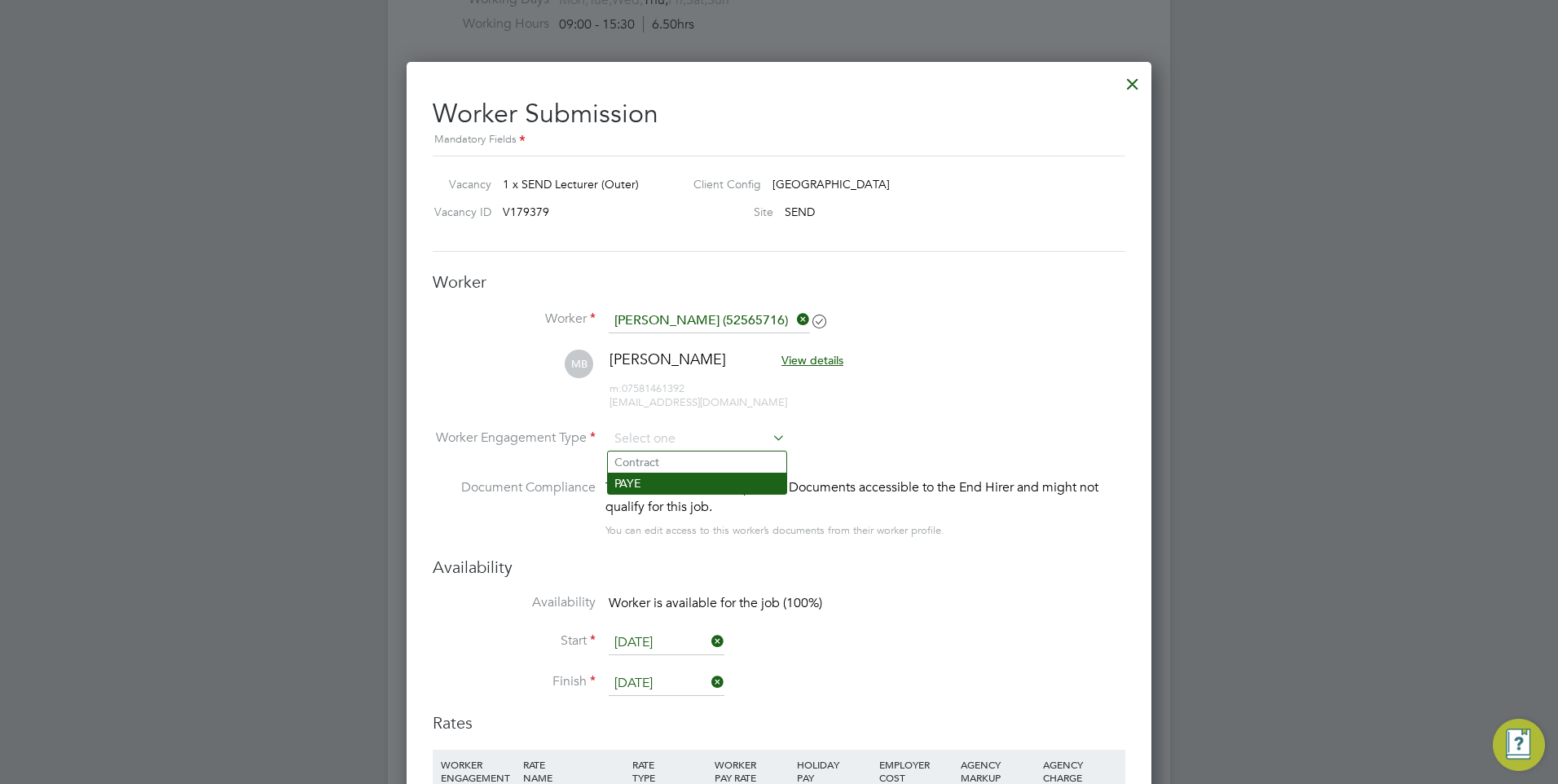
click at [672, 473] on li "PAYE" at bounding box center [697, 483] width 179 height 21
type input "PAYE"
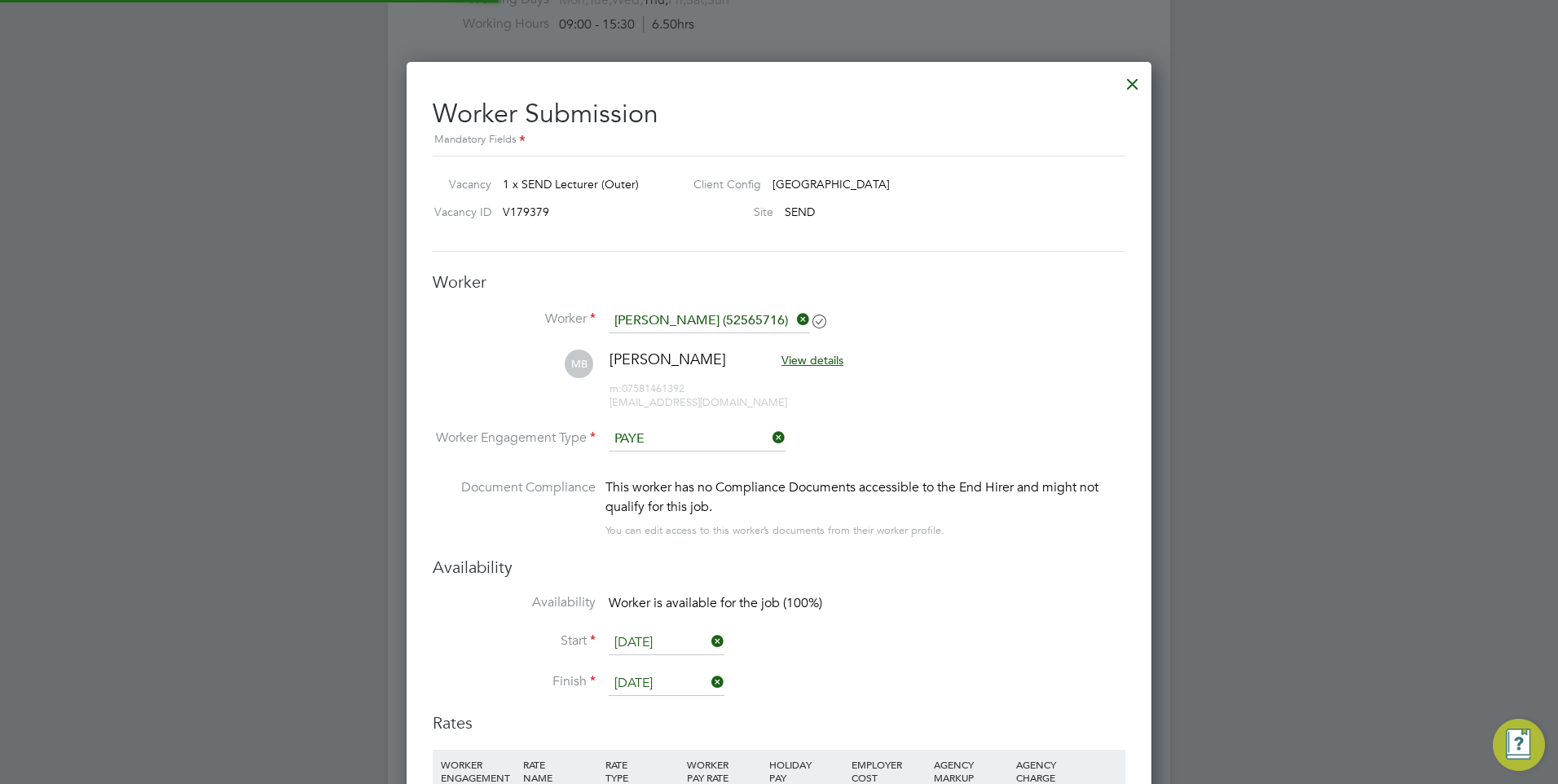
scroll to position [1786, 746]
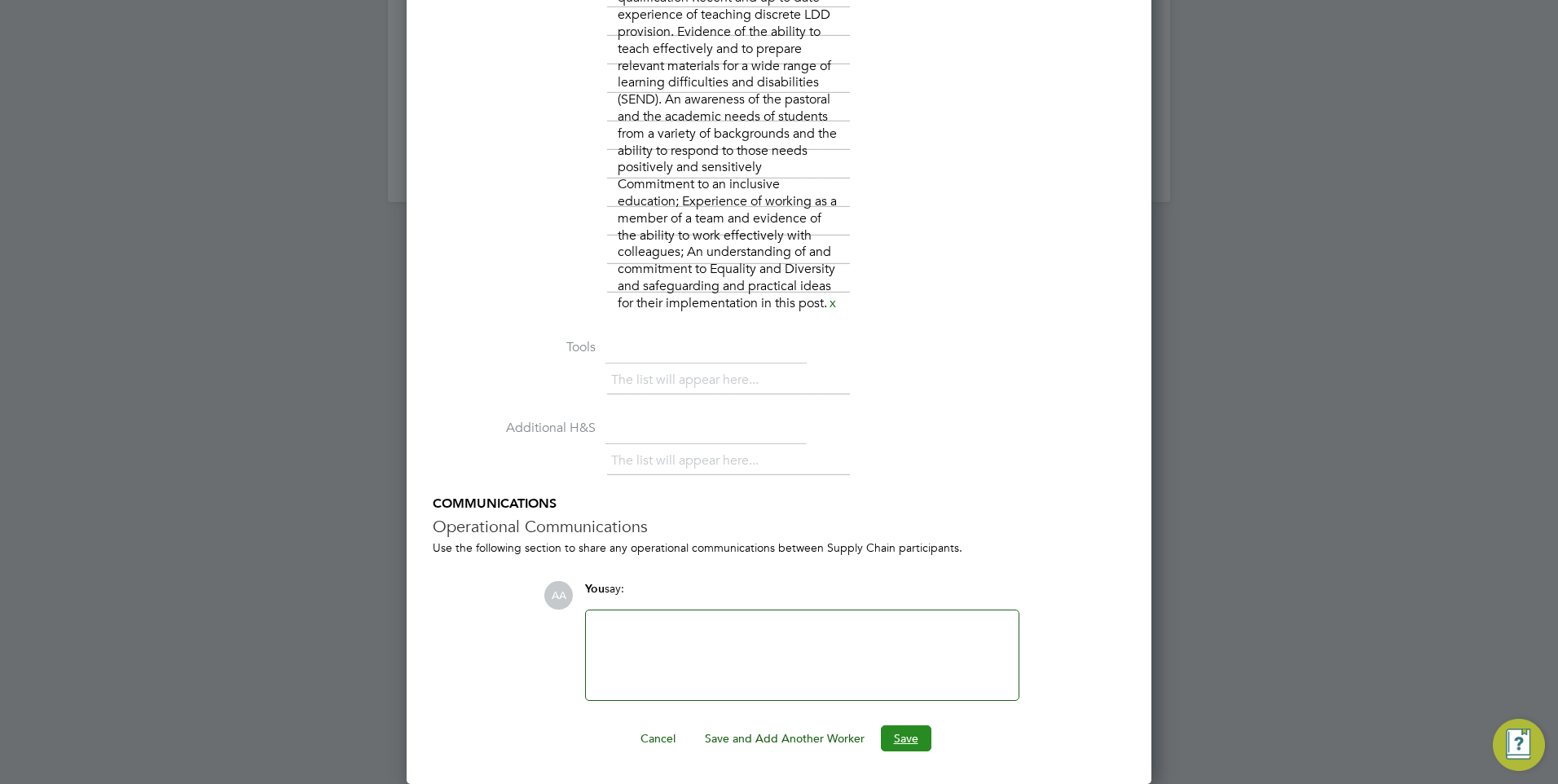
click at [903, 732] on button "Save" at bounding box center [905, 738] width 50 height 26
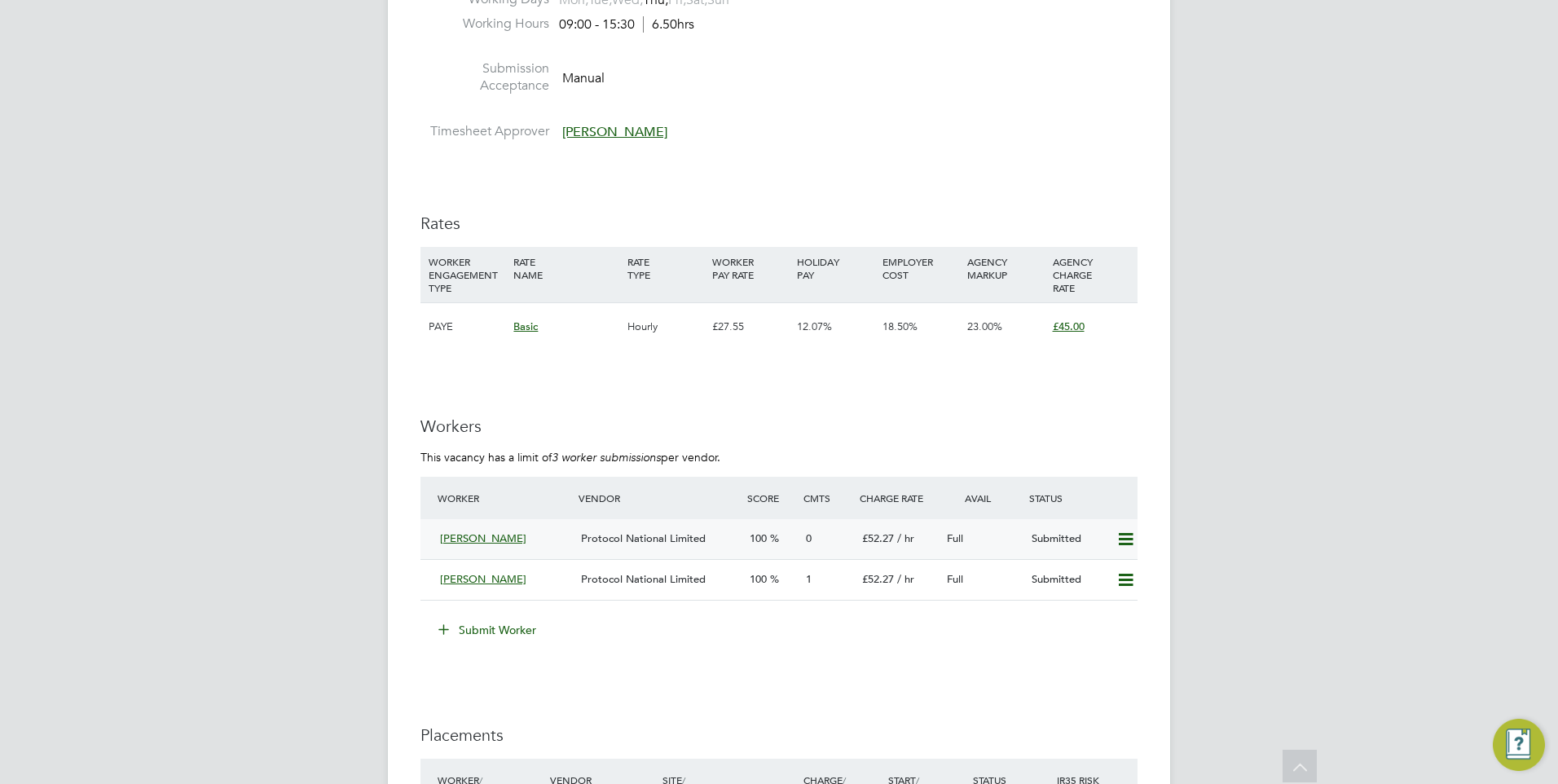
click at [597, 539] on span "Protocol National Limited" at bounding box center [643, 538] width 124 height 14
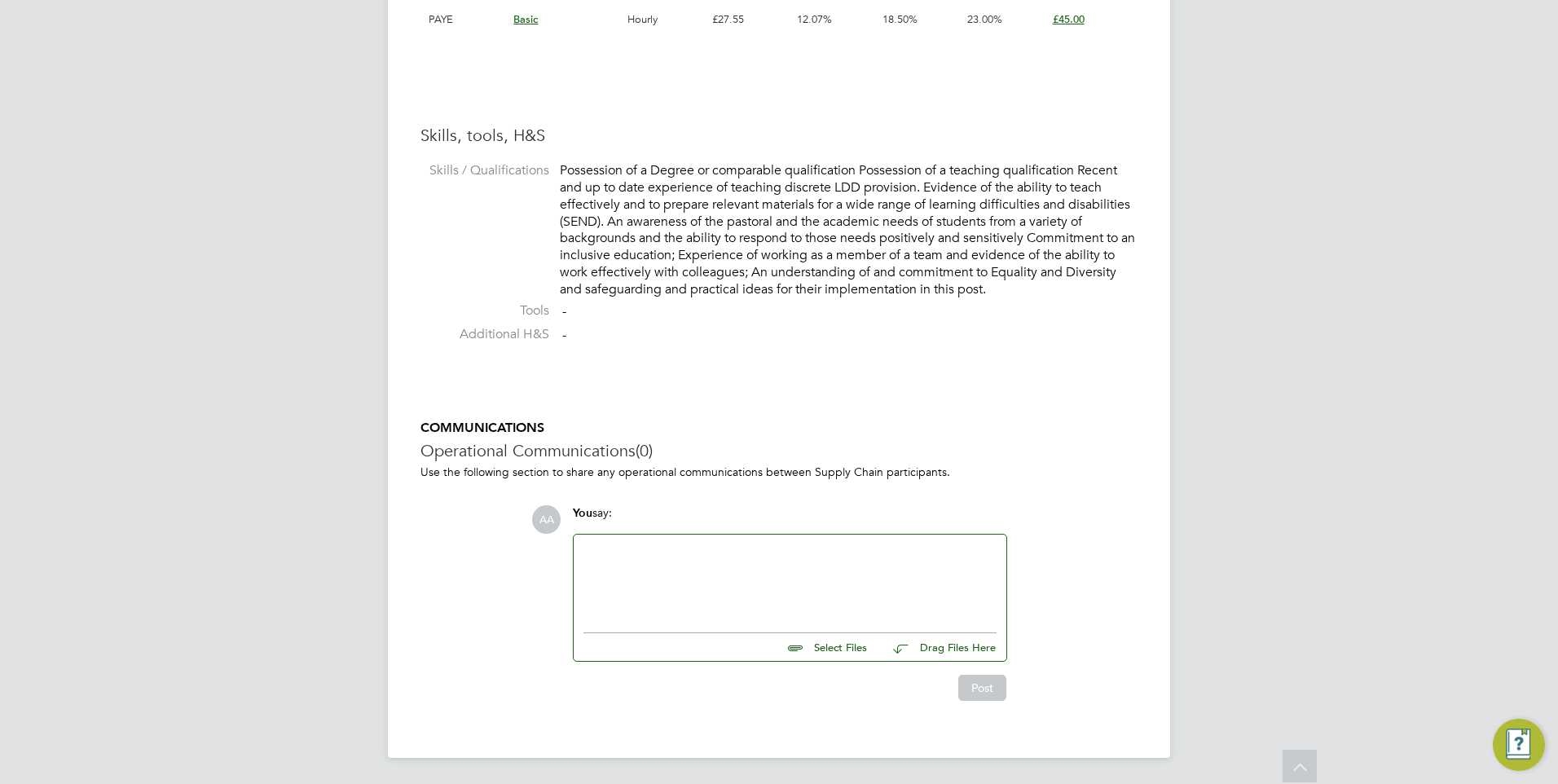
click at [851, 586] on div at bounding box center [789, 579] width 413 height 70
click at [835, 645] on input "file" at bounding box center [874, 644] width 244 height 23
type input "C:\fakepath\Dr_Mahfuza_Bushra_CV.pdf"
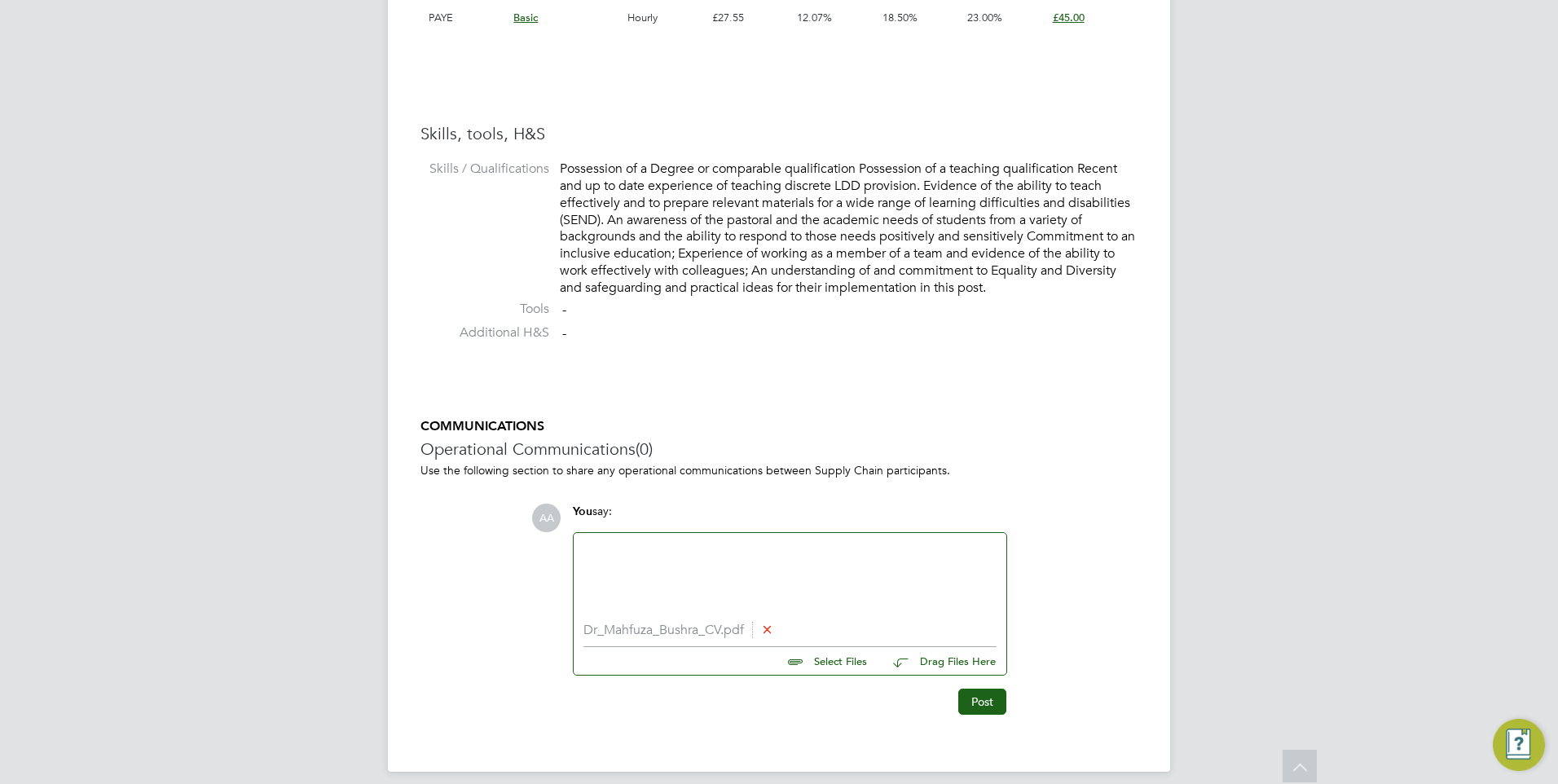
click at [705, 568] on div at bounding box center [789, 577] width 413 height 70
click at [640, 555] on div at bounding box center [789, 577] width 413 height 70
paste div
click at [970, 706] on button "Post" at bounding box center [982, 701] width 48 height 26
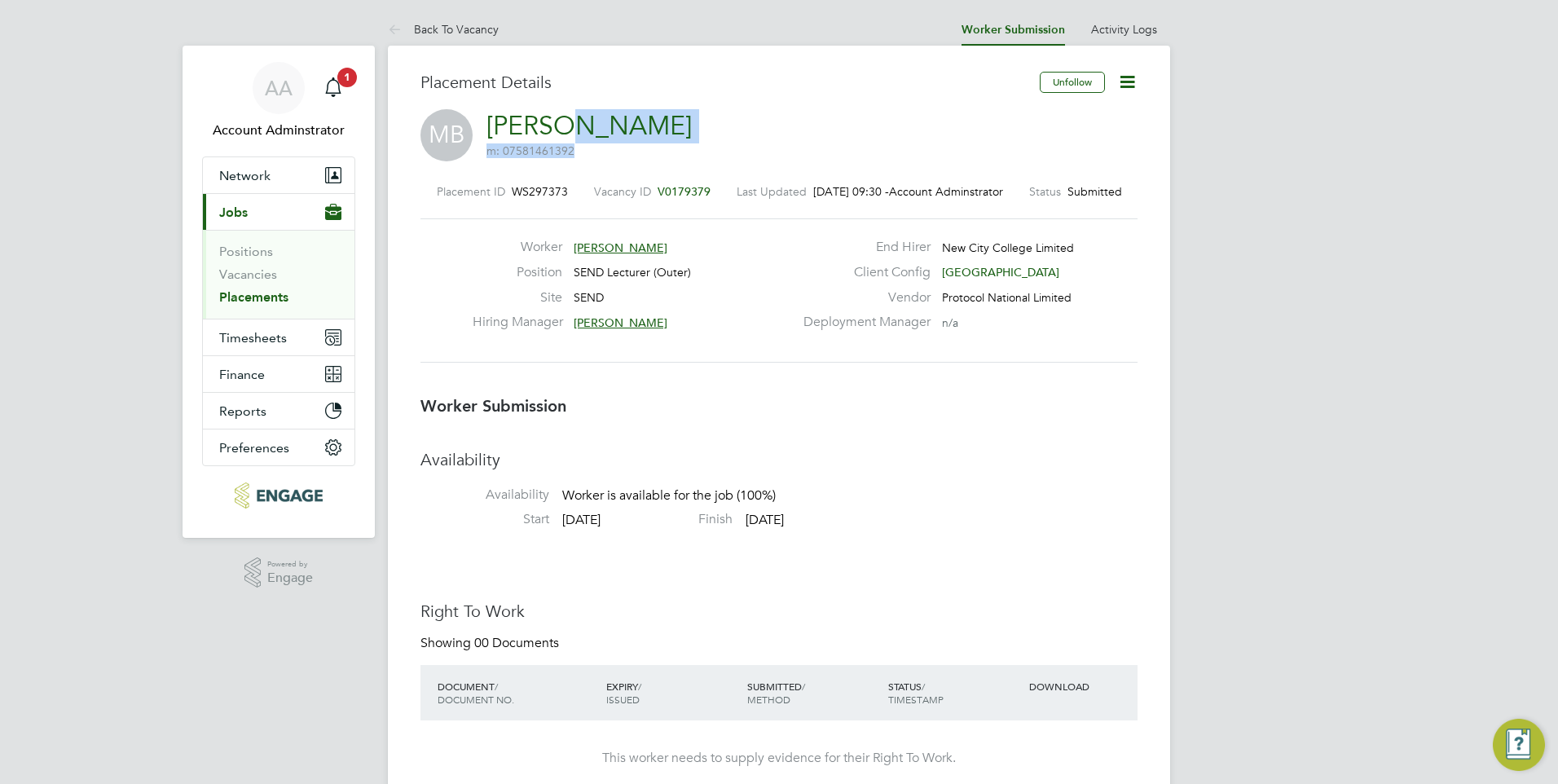
drag, startPoint x: 679, startPoint y: 131, endPoint x: 564, endPoint y: 133, distance: 115.0
click at [564, 133] on div "MB Mahfuza Bushra m: 07581461392" at bounding box center [779, 136] width 717 height 55
drag, startPoint x: 564, startPoint y: 133, endPoint x: 671, endPoint y: 124, distance: 107.4
click at [671, 124] on div "MB Mahfuza Bushra m: 07581461392" at bounding box center [779, 136] width 717 height 55
click at [802, 117] on div "MB Mahfuza Bushra m: 07581461392" at bounding box center [779, 136] width 717 height 55
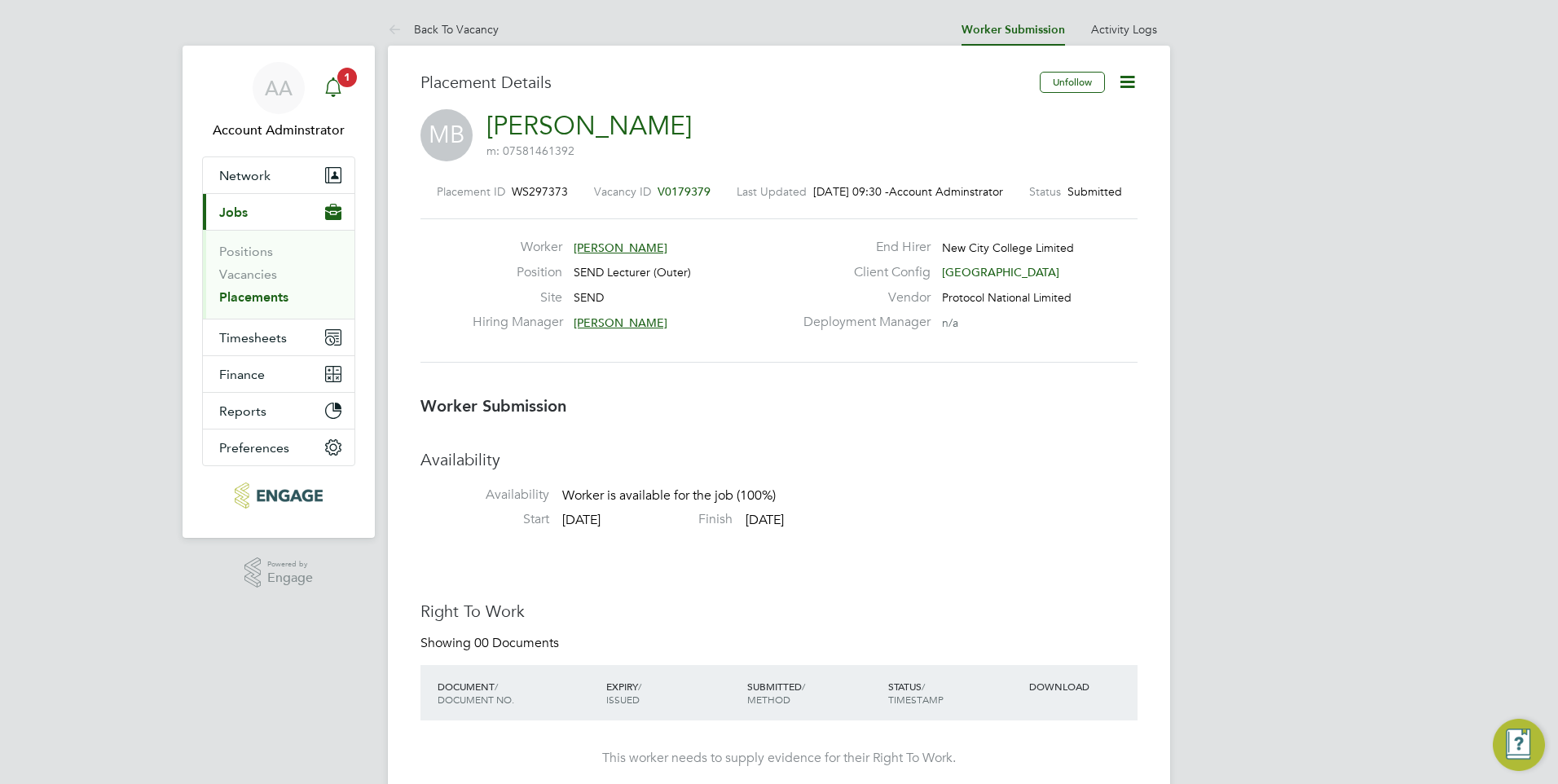
click at [326, 83] on icon "Main navigation" at bounding box center [333, 87] width 20 height 20
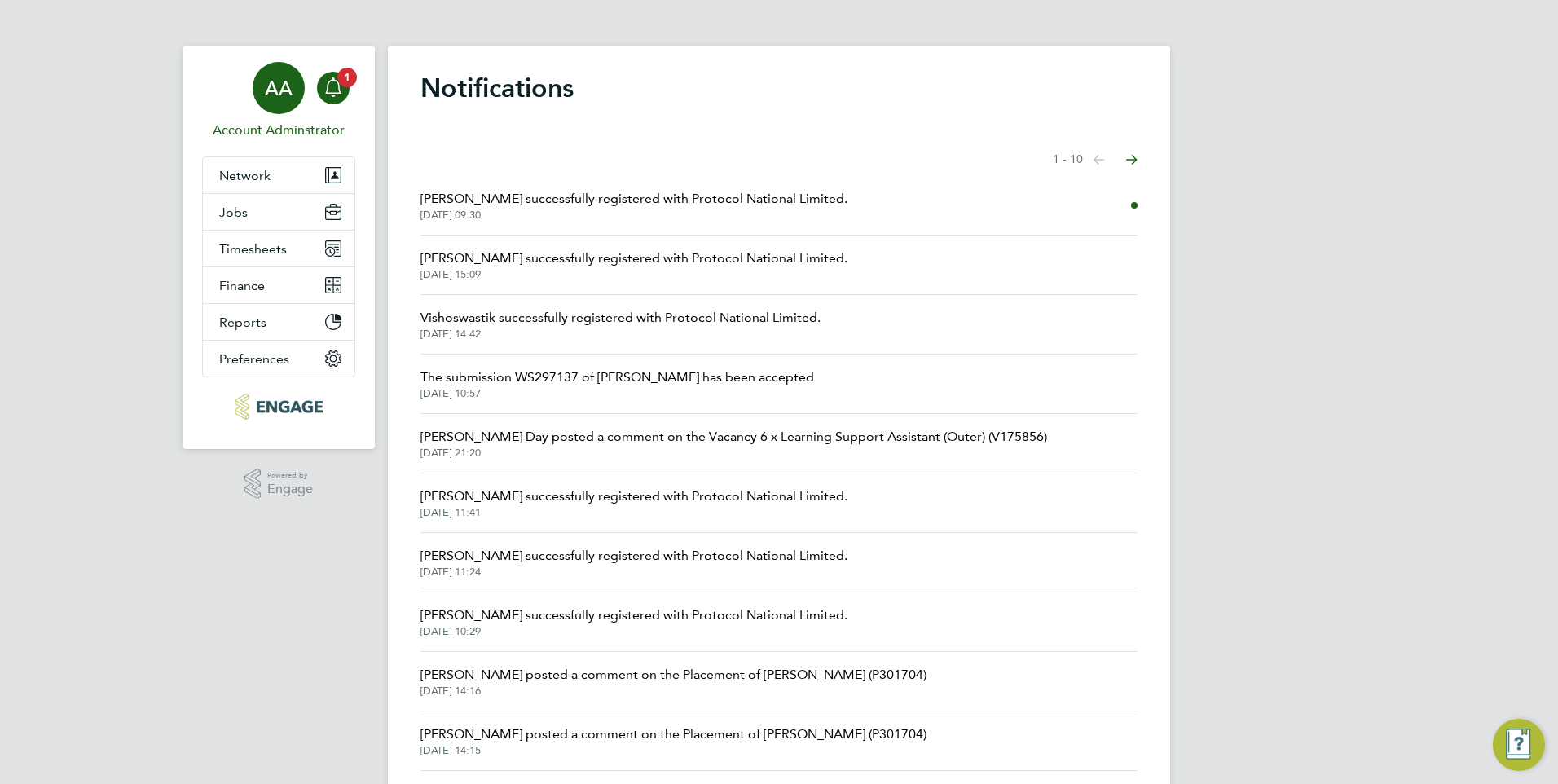
click at [284, 89] on span "AA" at bounding box center [278, 88] width 28 height 21
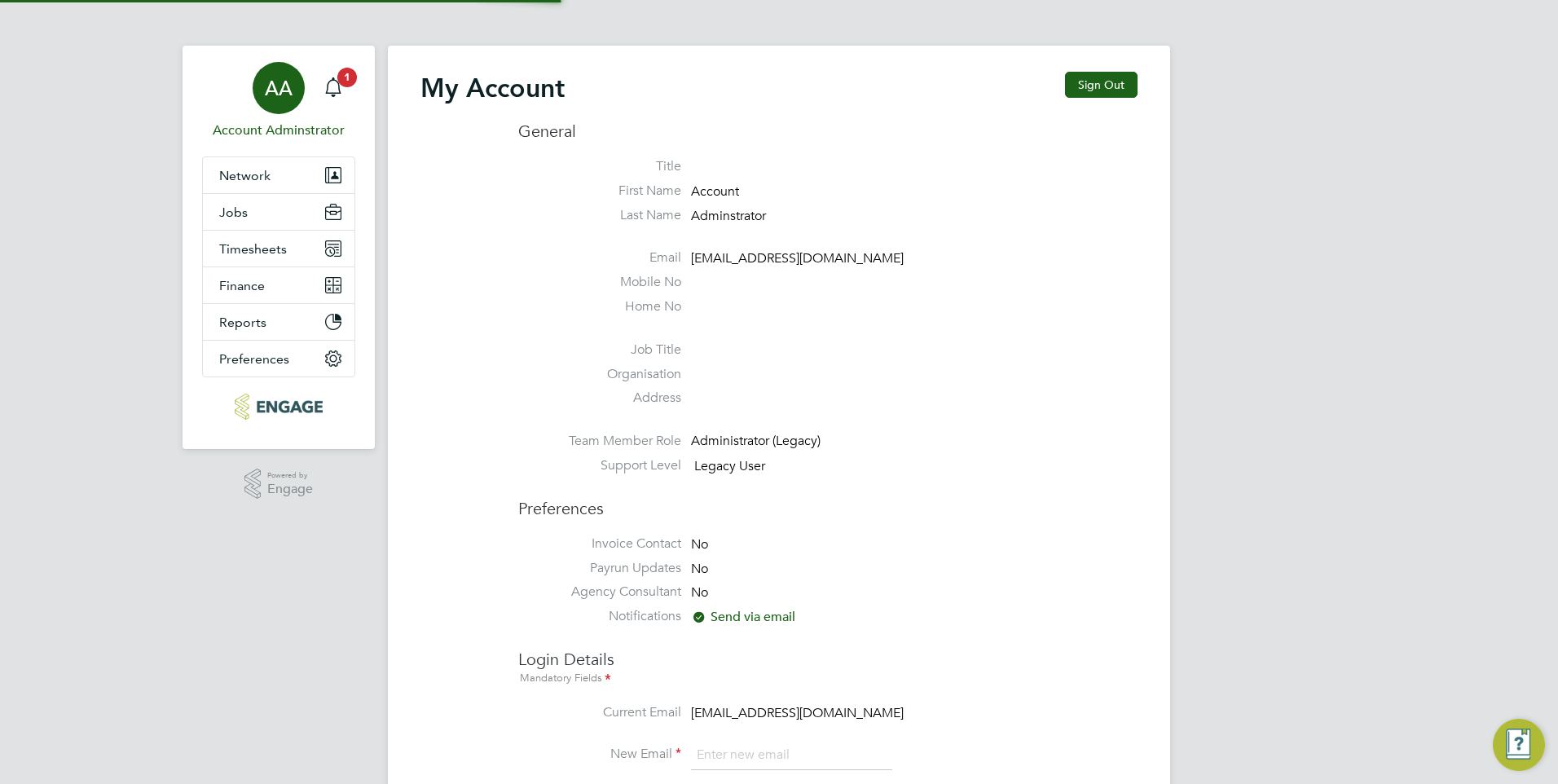
type input "fesouth@protocol.co.uk"
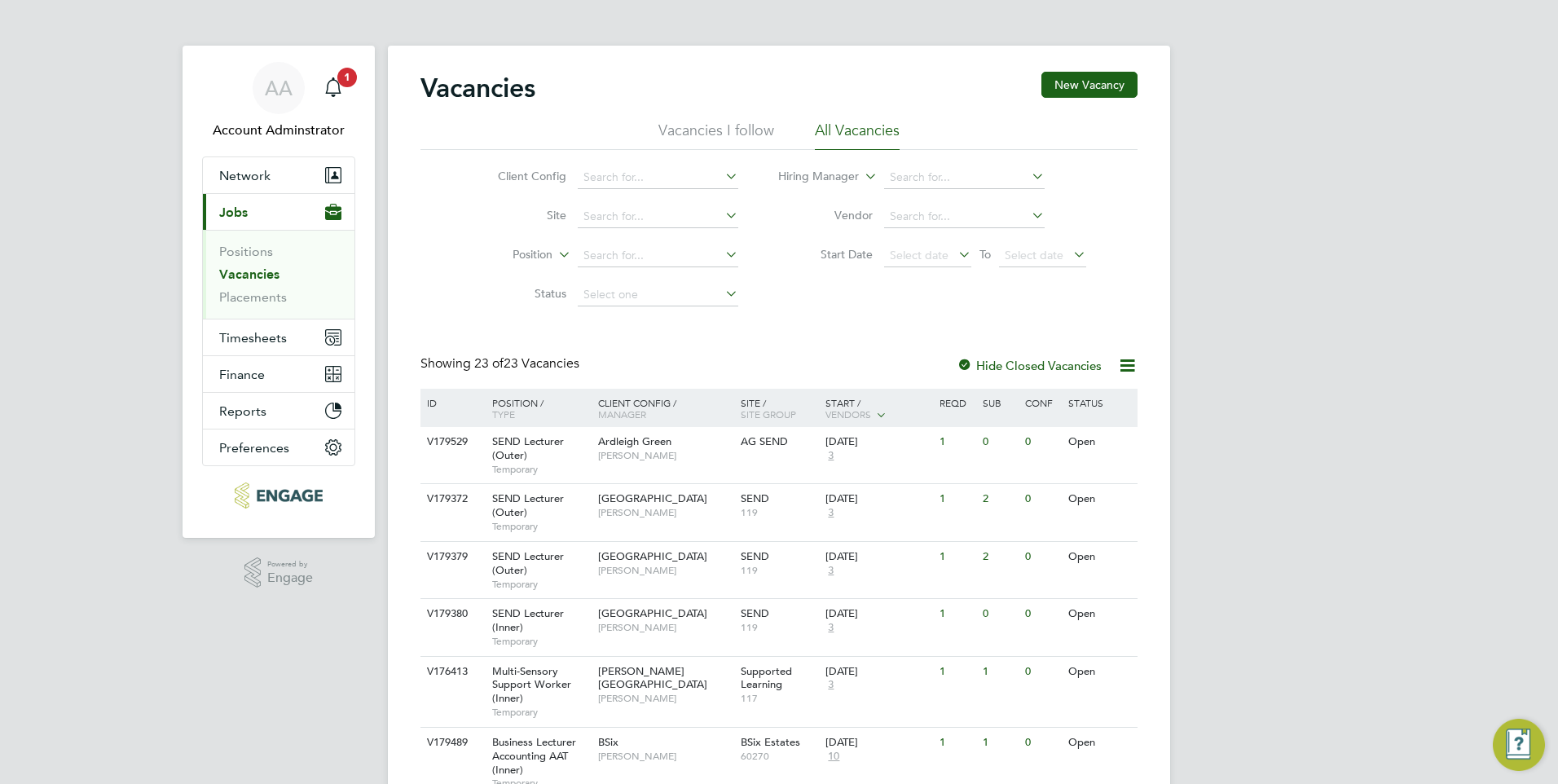
drag, startPoint x: 1557, startPoint y: 6, endPoint x: 1192, endPoint y: 44, distance: 367.0
